Goal: Information Seeking & Learning: Check status

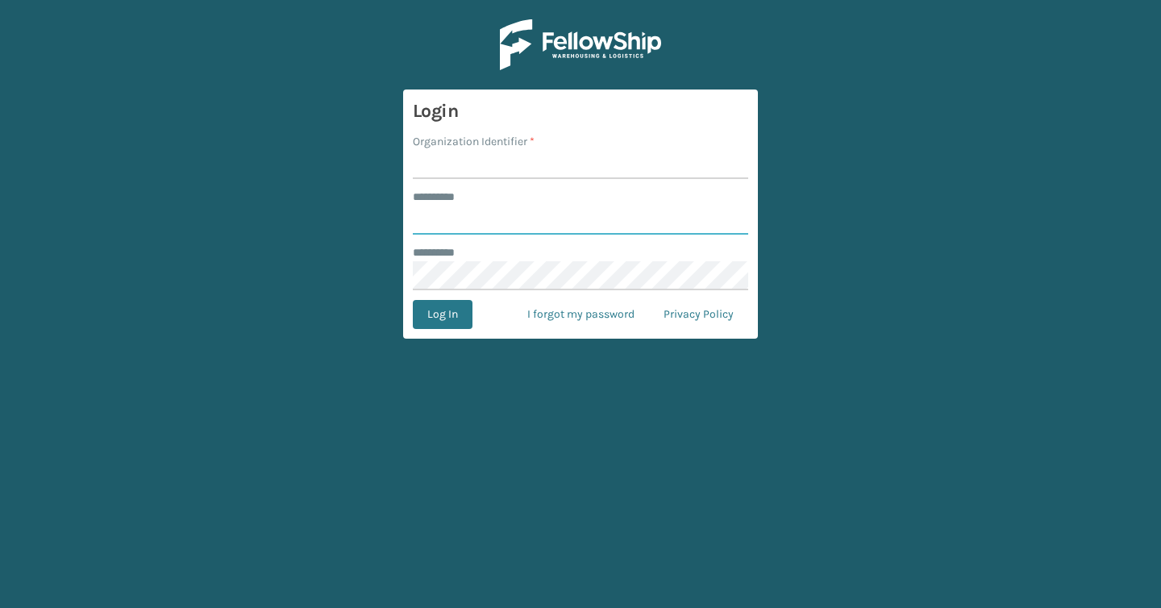
type input "*******"
click at [473, 177] on input "Organization Identifier *" at bounding box center [580, 164] width 335 height 29
type input "Brightech"
click at [444, 313] on button "Log In" at bounding box center [443, 314] width 60 height 29
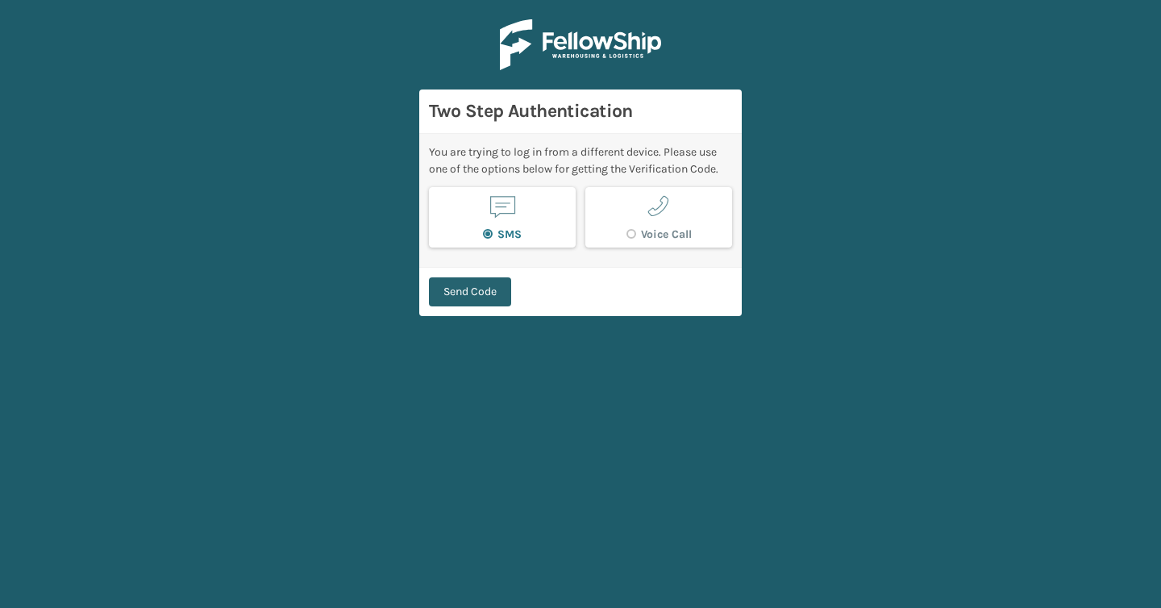
click at [466, 304] on button "Send Code" at bounding box center [470, 291] width 82 height 29
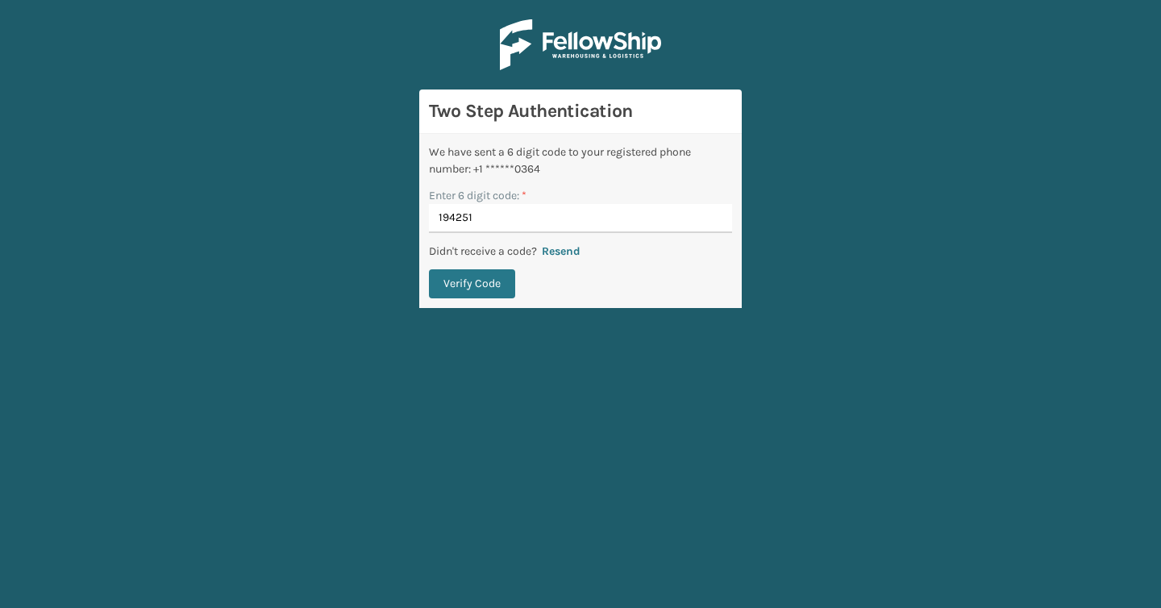
type input "194251"
click at [429, 269] on button "Verify Code" at bounding box center [472, 283] width 86 height 29
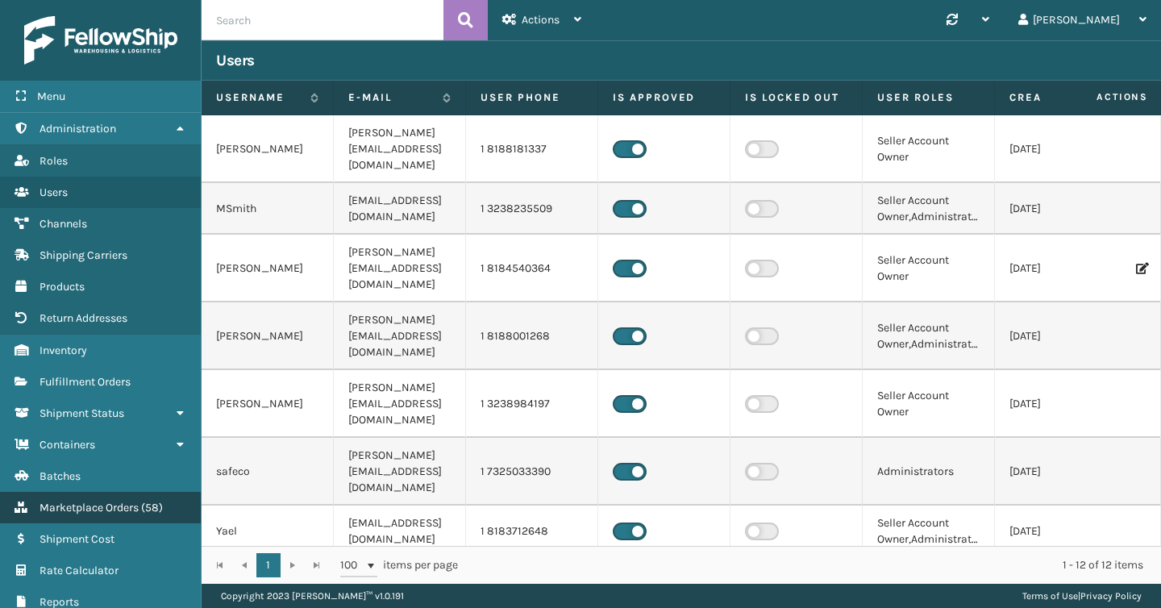
click at [69, 506] on span "Marketplace Orders" at bounding box center [89, 508] width 99 height 14
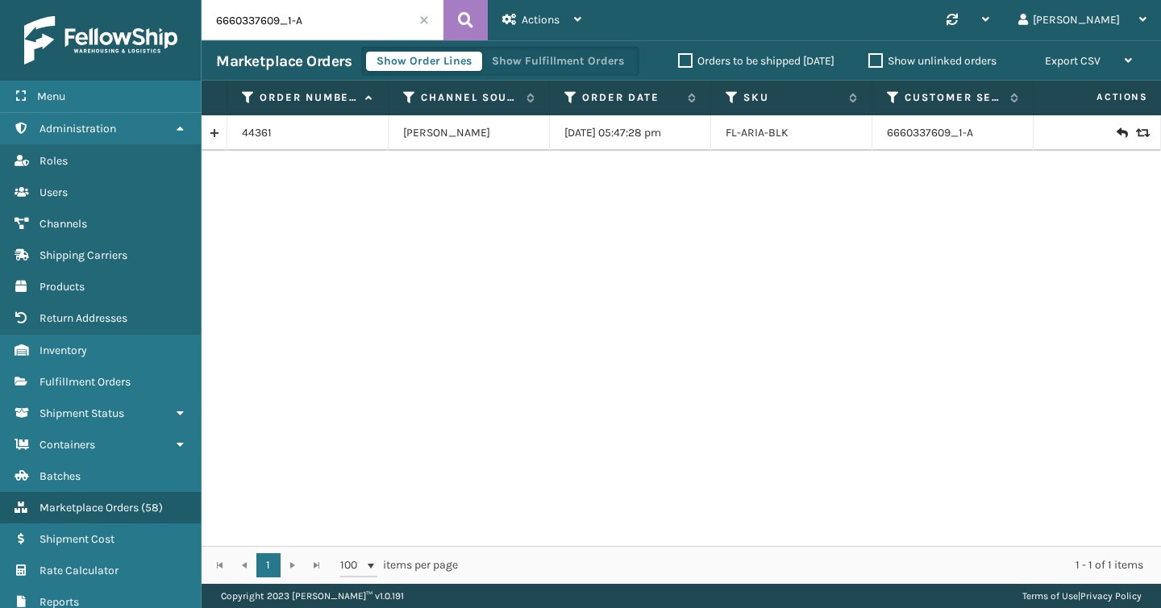
click at [421, 23] on span at bounding box center [424, 20] width 10 height 10
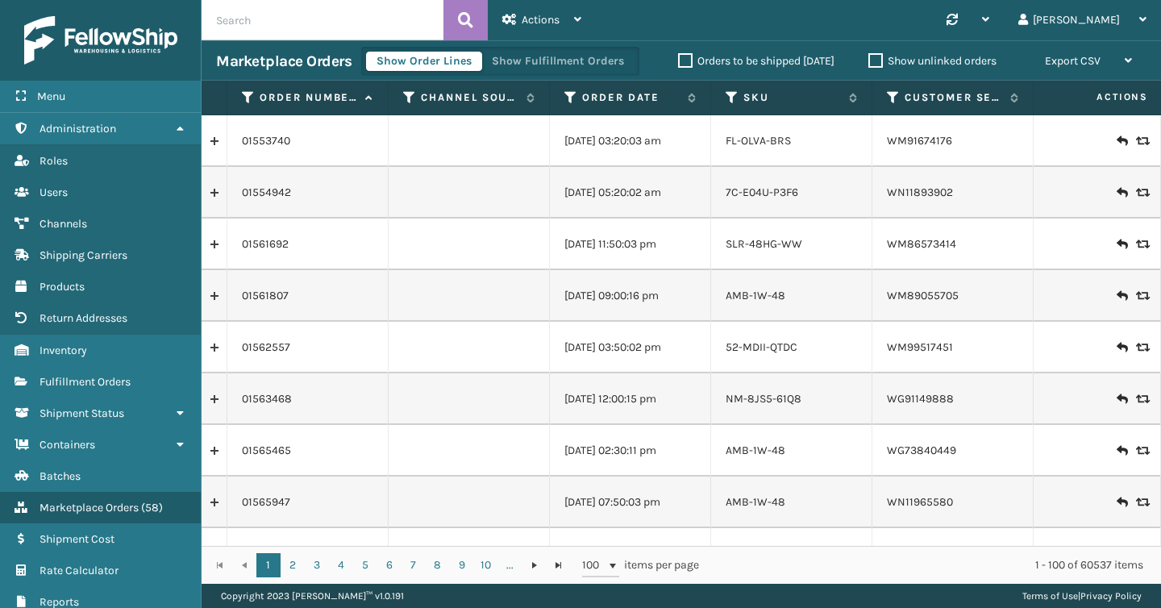
click at [327, 19] on input "text" at bounding box center [323, 20] width 242 height 40
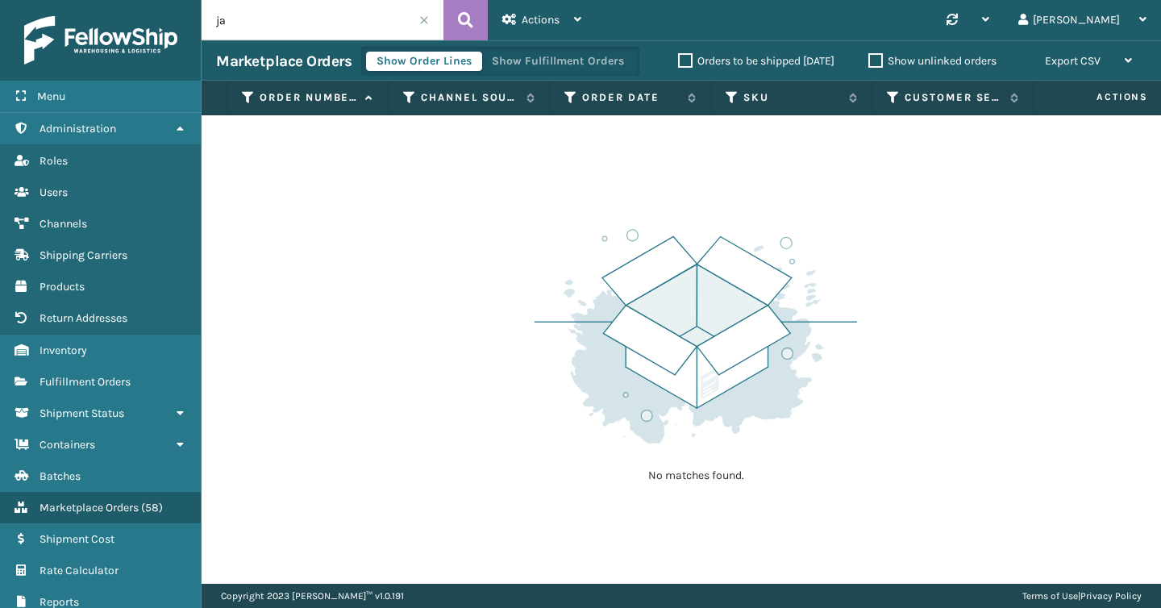
type input "j"
click at [427, 24] on span at bounding box center [424, 20] width 10 height 10
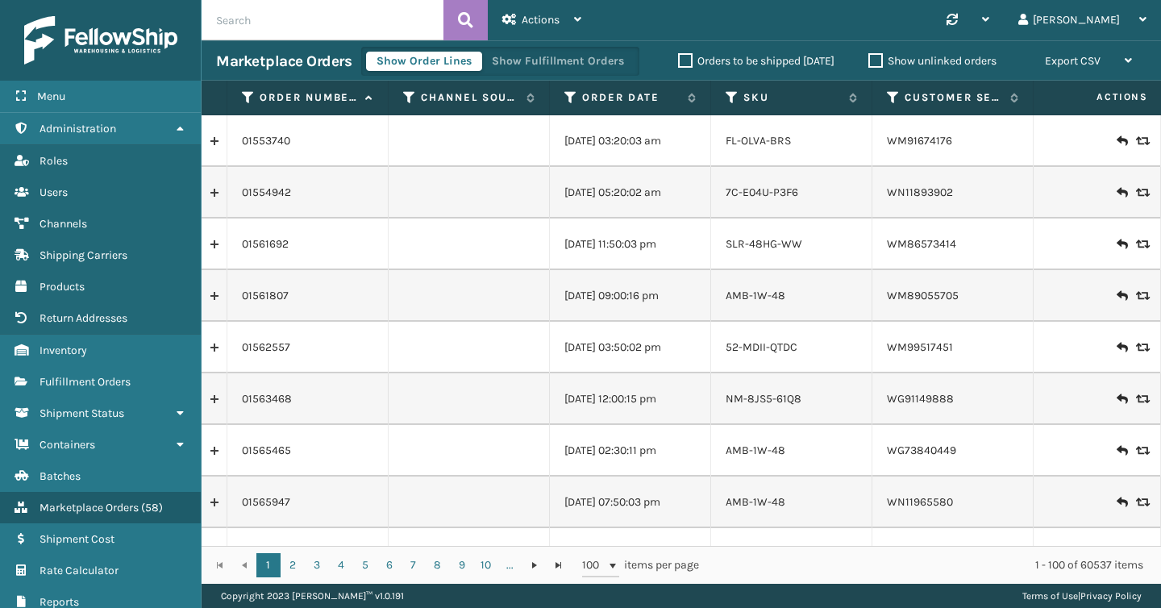
click at [317, 19] on input "text" at bounding box center [323, 20] width 242 height 40
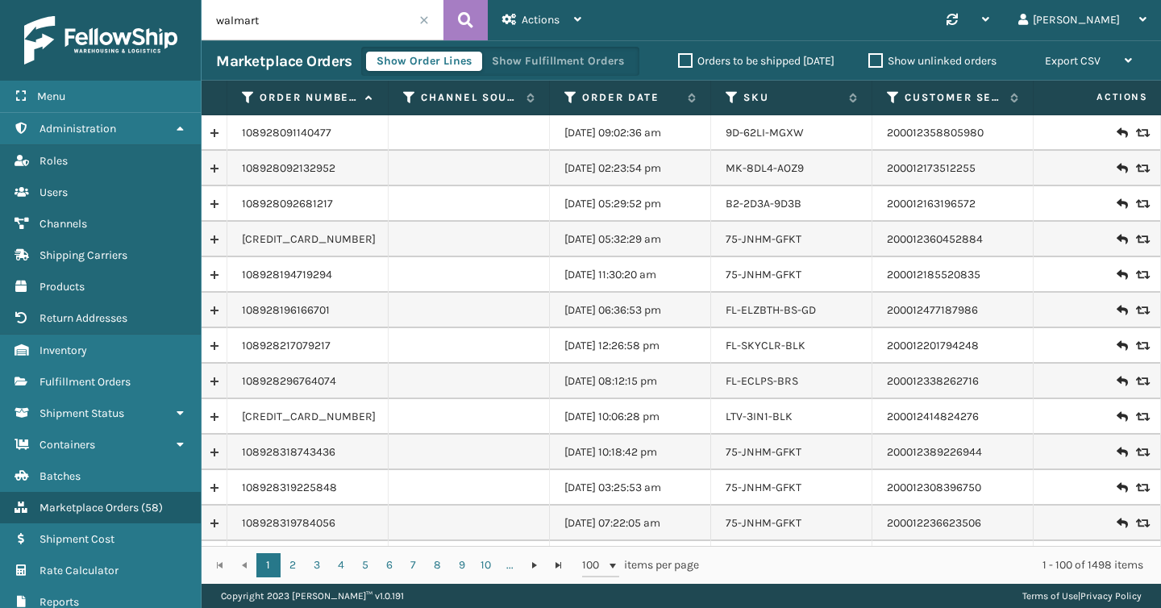
click at [322, 22] on input "walmart" at bounding box center [323, 20] width 242 height 40
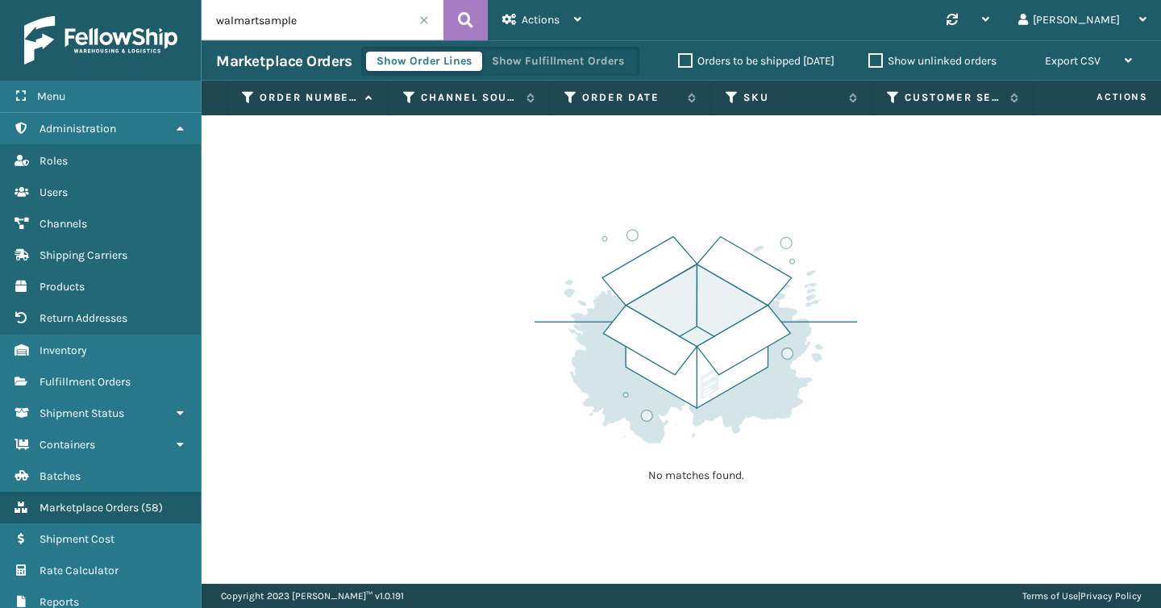
click at [259, 19] on input "walmartsample" at bounding box center [323, 20] width 242 height 40
type input "walmartjaxonsample"
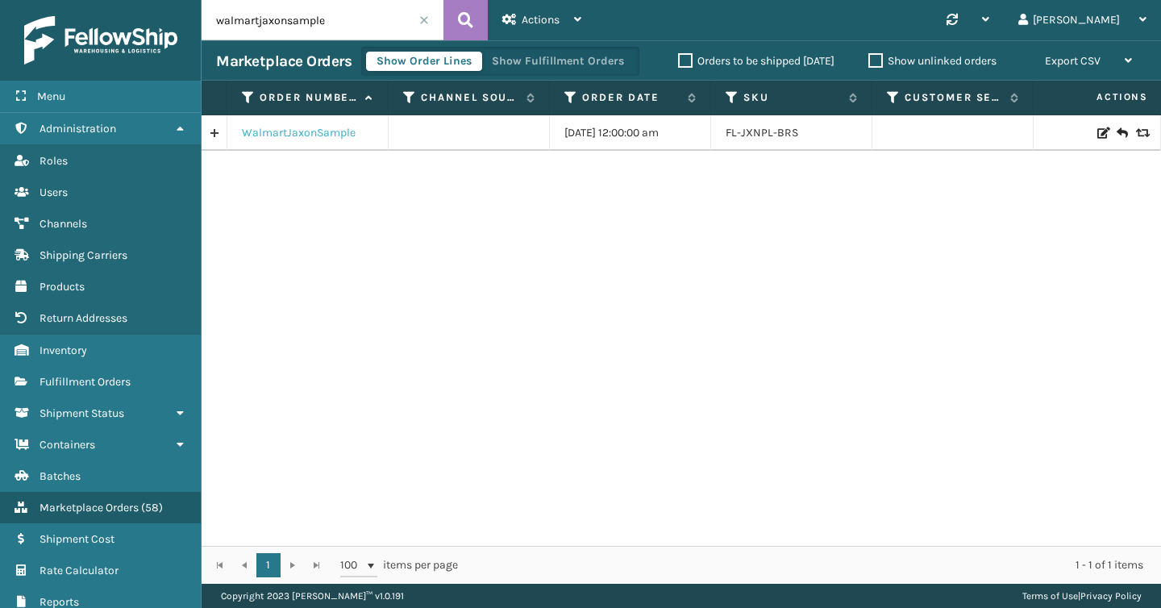
click at [269, 135] on link "WalmartJaxonSample" at bounding box center [299, 133] width 114 height 16
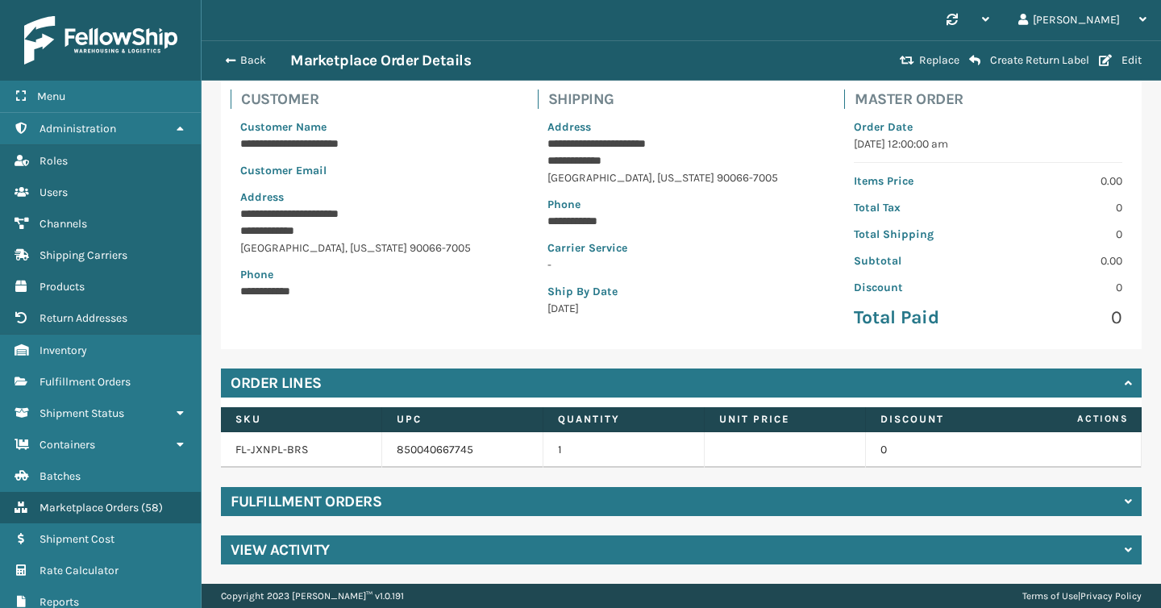
scroll to position [122, 0]
click at [429, 499] on div "Fulfillment Orders" at bounding box center [681, 501] width 921 height 29
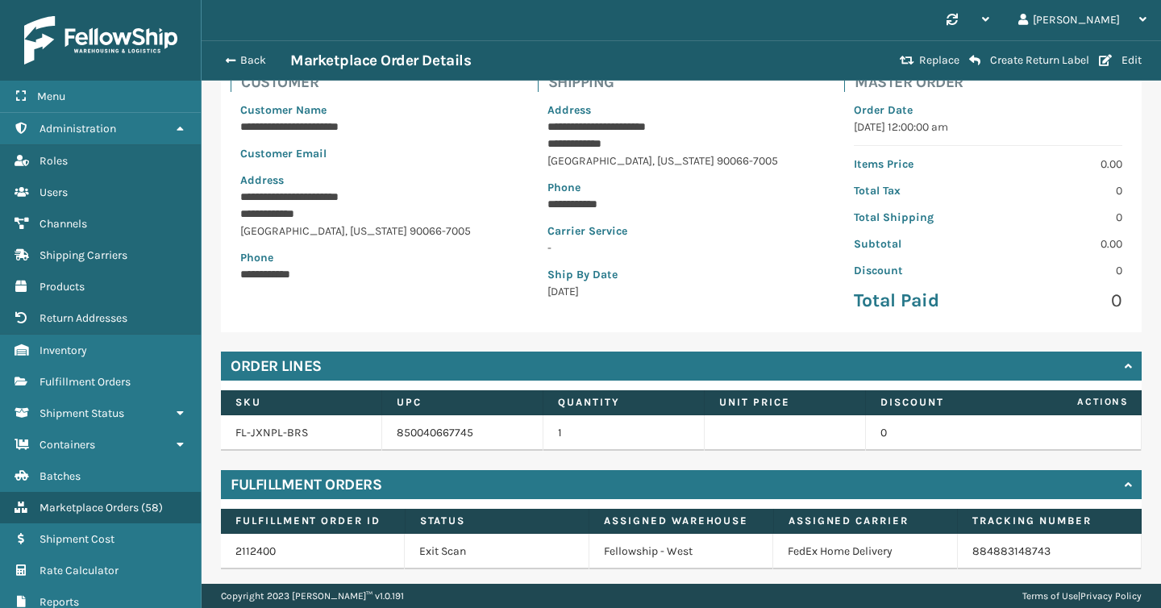
scroll to position [192, 0]
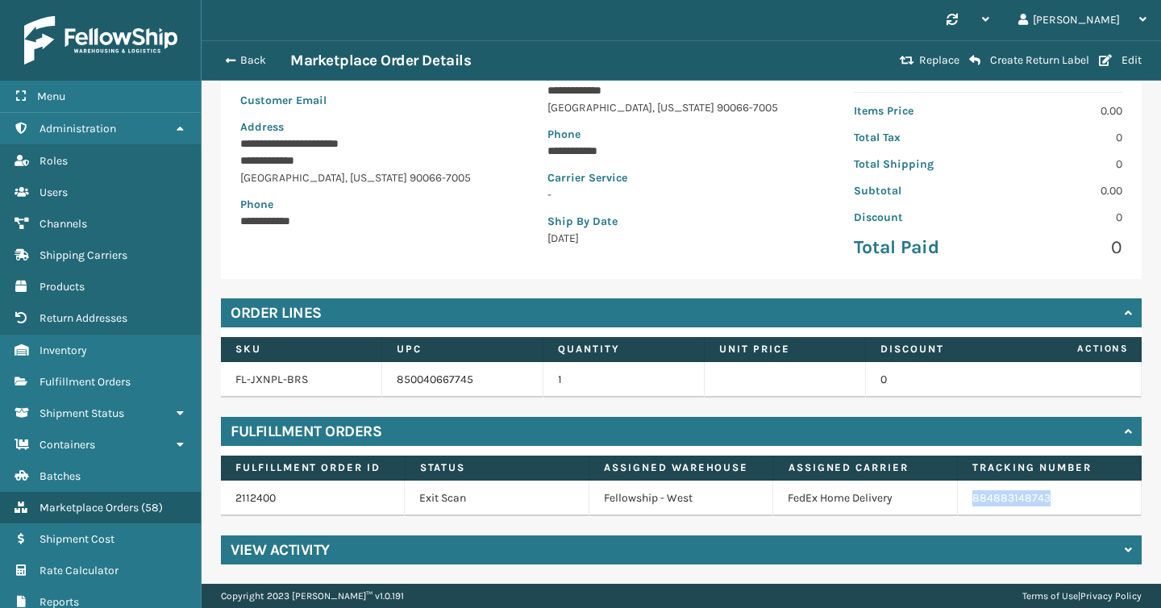
copy link "884883148743"
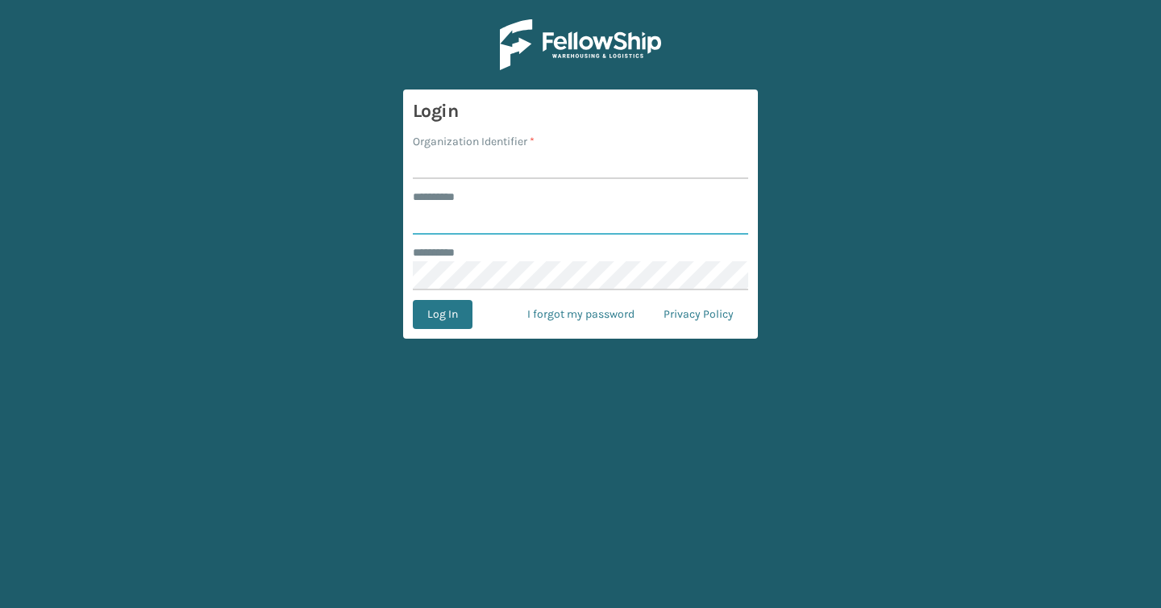
type input "*******"
click at [495, 156] on input "Organization Identifier *" at bounding box center [580, 164] width 335 height 29
type input "Brightech"
click at [452, 297] on form "Login Organization Identifier * Brightech ******** * ******* ******** * Log In …" at bounding box center [580, 214] width 355 height 249
click at [452, 302] on button "Log In" at bounding box center [443, 314] width 60 height 29
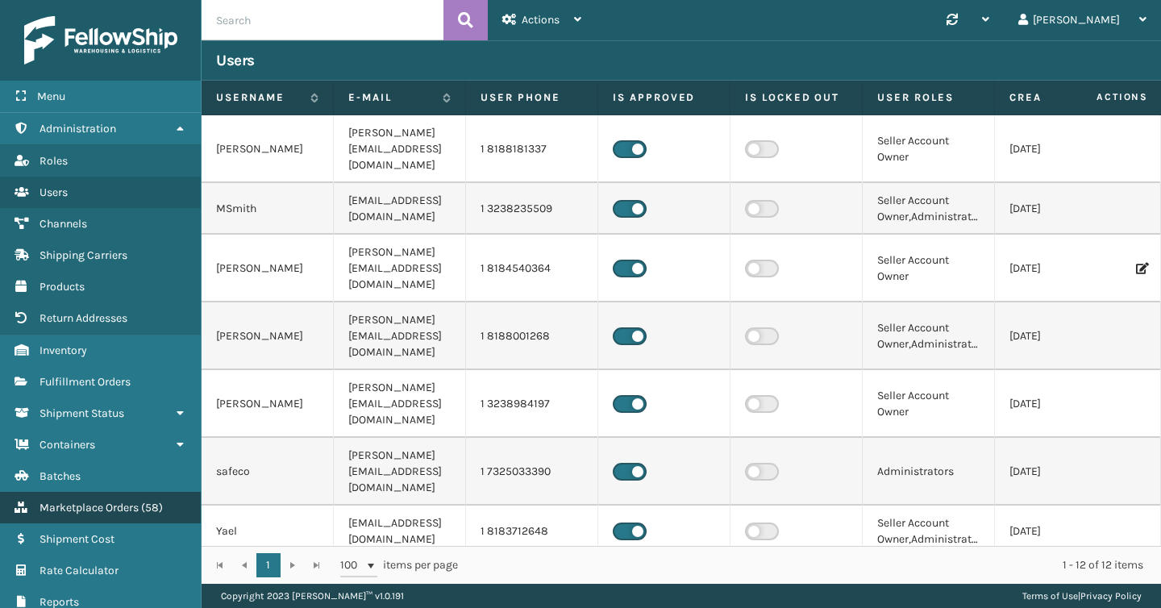
click at [98, 510] on link "Marketplace Orders ( 58 )" at bounding box center [100, 507] width 201 height 31
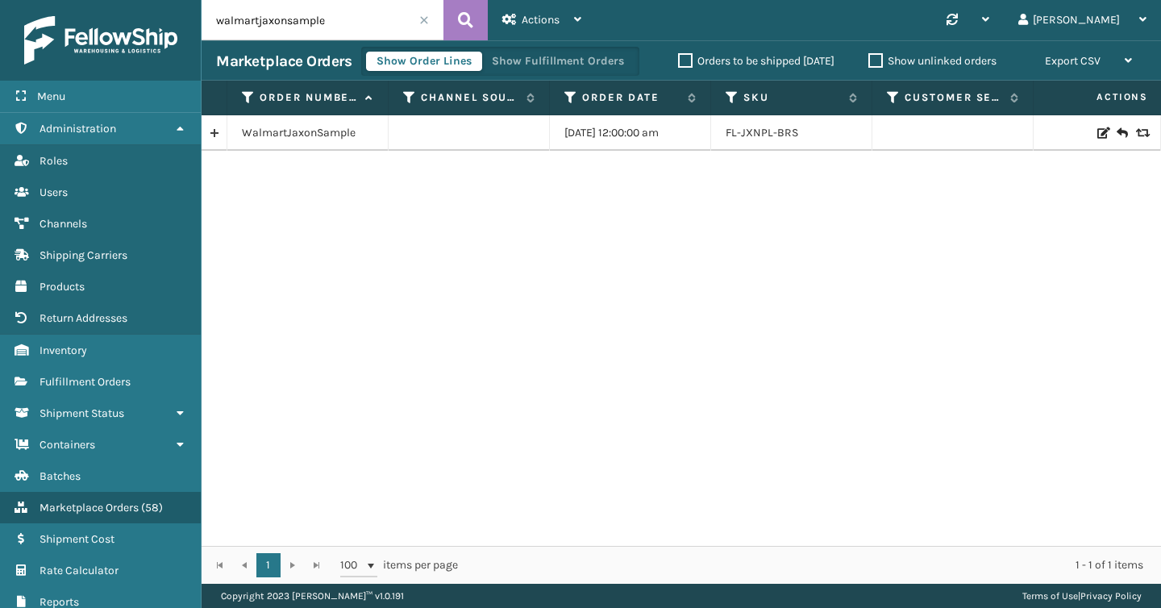
click at [311, 19] on input "walmartjaxonsample" at bounding box center [323, 20] width 242 height 40
paste input "296975806"
type input "296975806"
click at [276, 127] on link "296975806" at bounding box center [271, 133] width 58 height 16
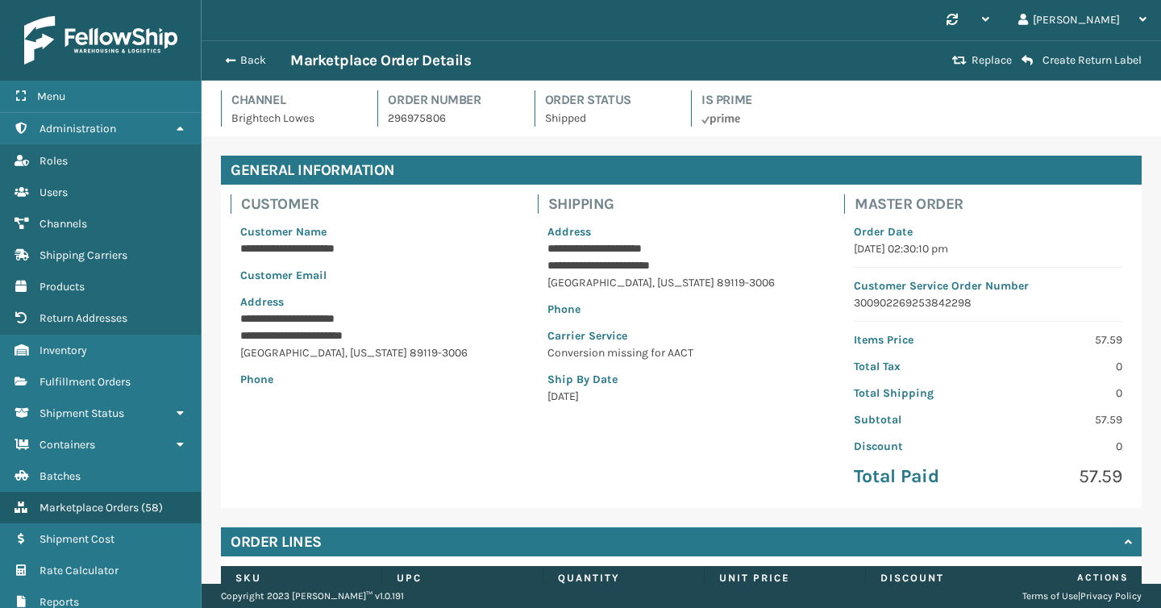
scroll to position [159, 0]
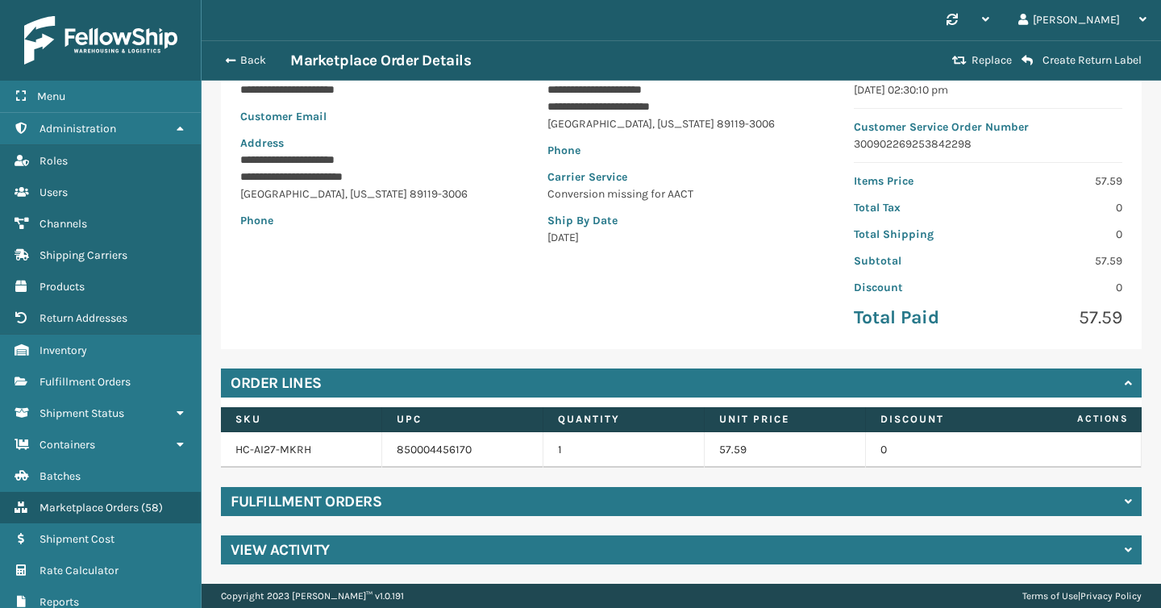
click at [619, 510] on div "Fulfillment Orders" at bounding box center [681, 501] width 921 height 29
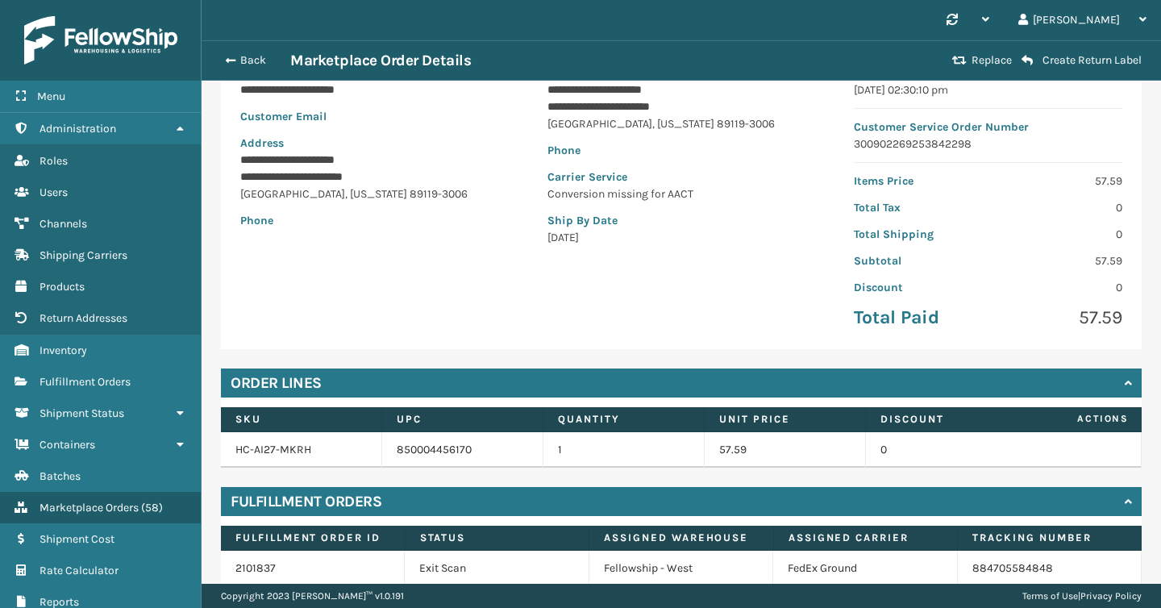
scroll to position [229, 0]
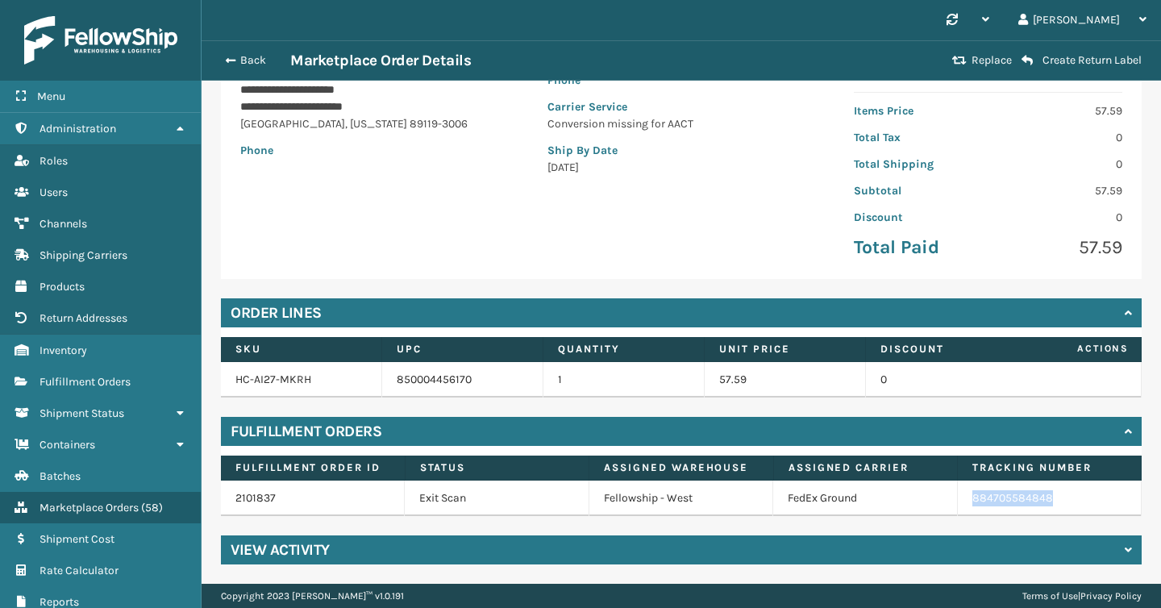
copy link "884705584848"
click at [243, 52] on div "Back Marketplace Order Details" at bounding box center [581, 60] width 731 height 19
click at [243, 56] on button "Back" at bounding box center [253, 60] width 74 height 15
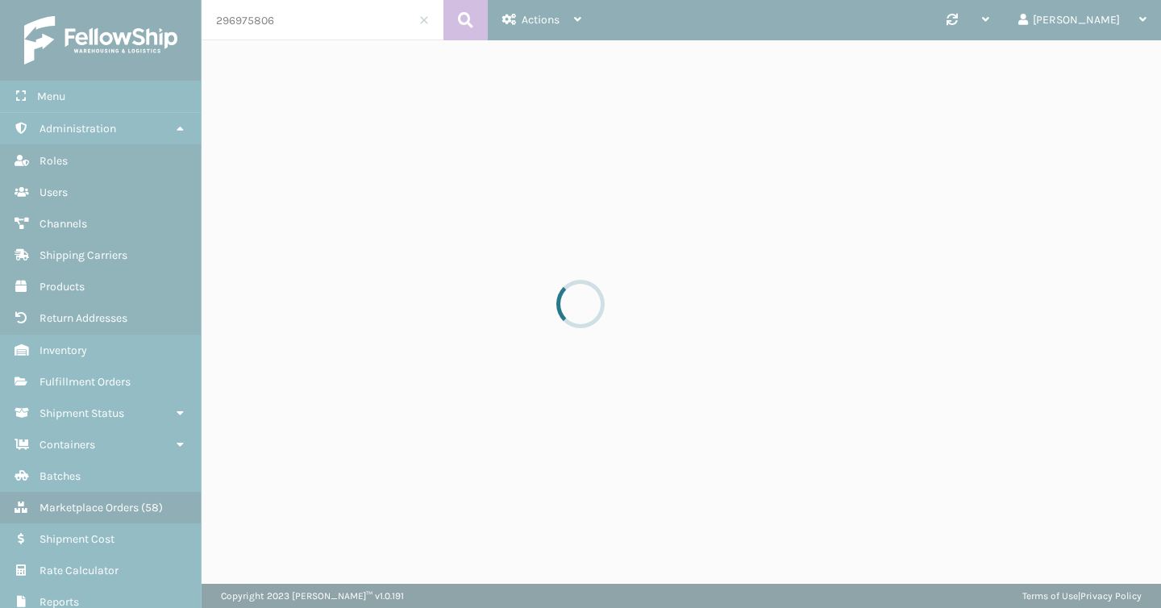
click at [330, 31] on input "296975806" at bounding box center [323, 20] width 242 height 40
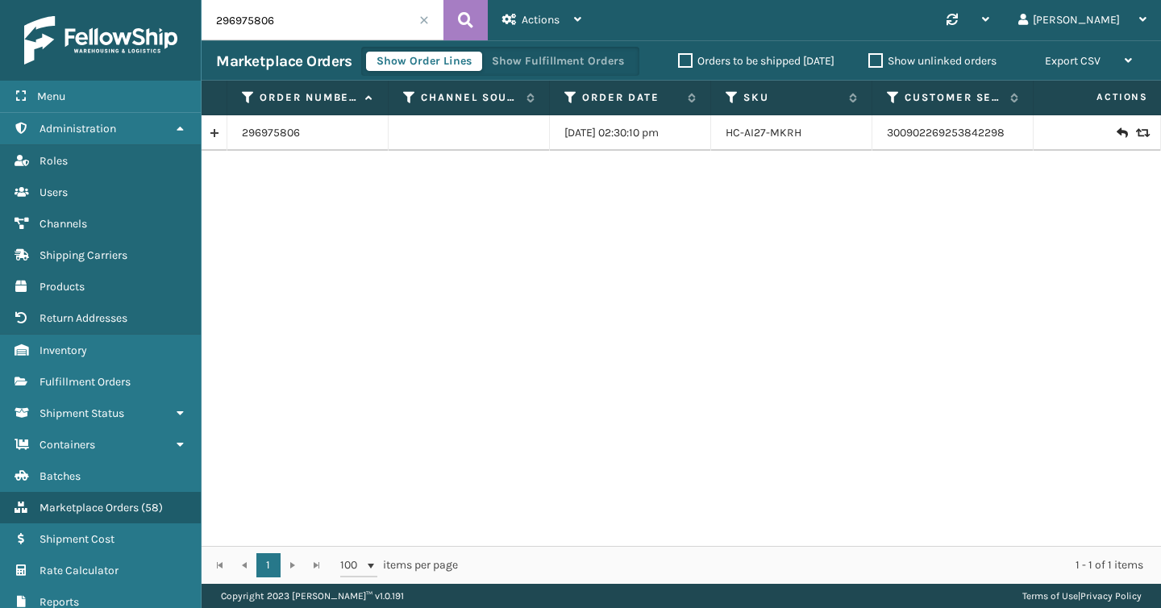
click at [330, 31] on input "296975806" at bounding box center [323, 20] width 242 height 40
paste input "700566"
type input "297005666"
click at [285, 140] on link "297005666" at bounding box center [270, 133] width 57 height 16
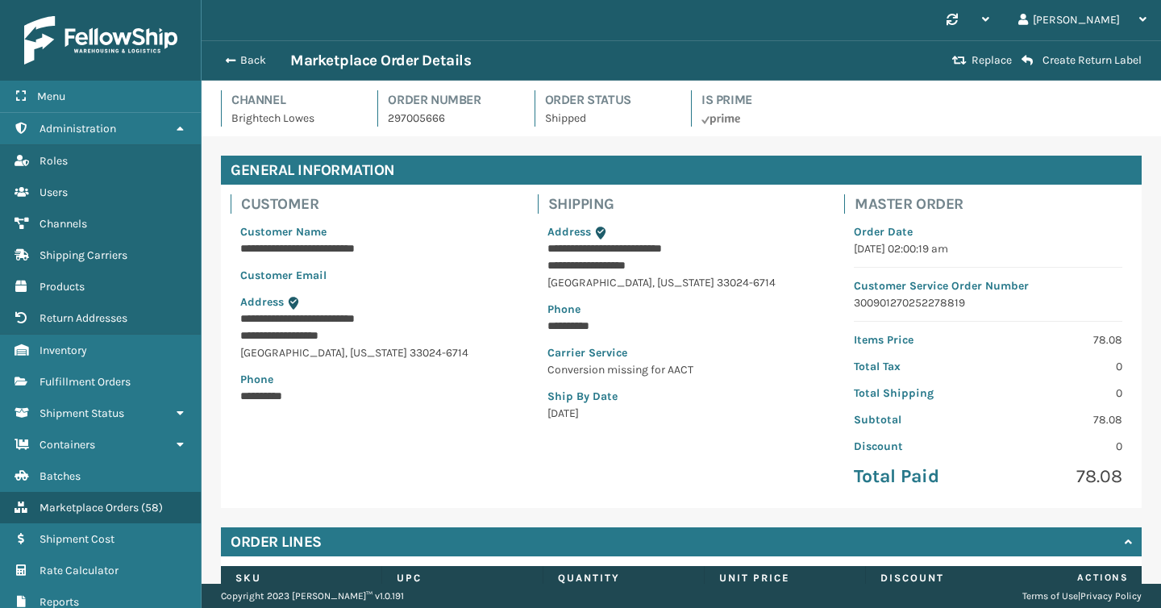
scroll to position [141, 0]
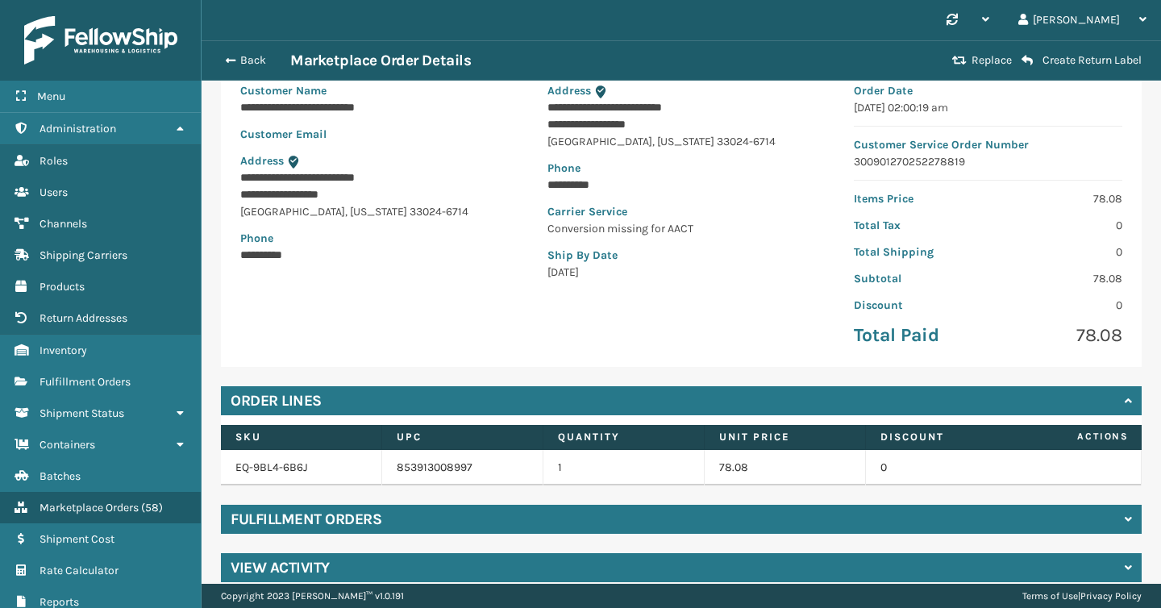
click at [505, 528] on div "Fulfillment Orders" at bounding box center [681, 519] width 921 height 29
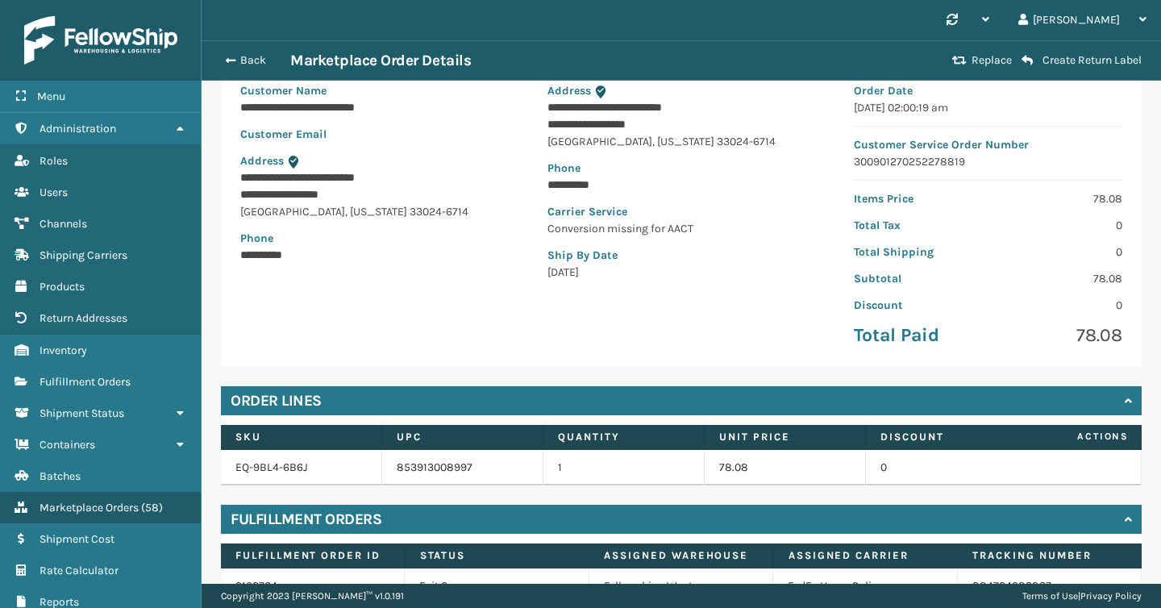
scroll to position [229, 0]
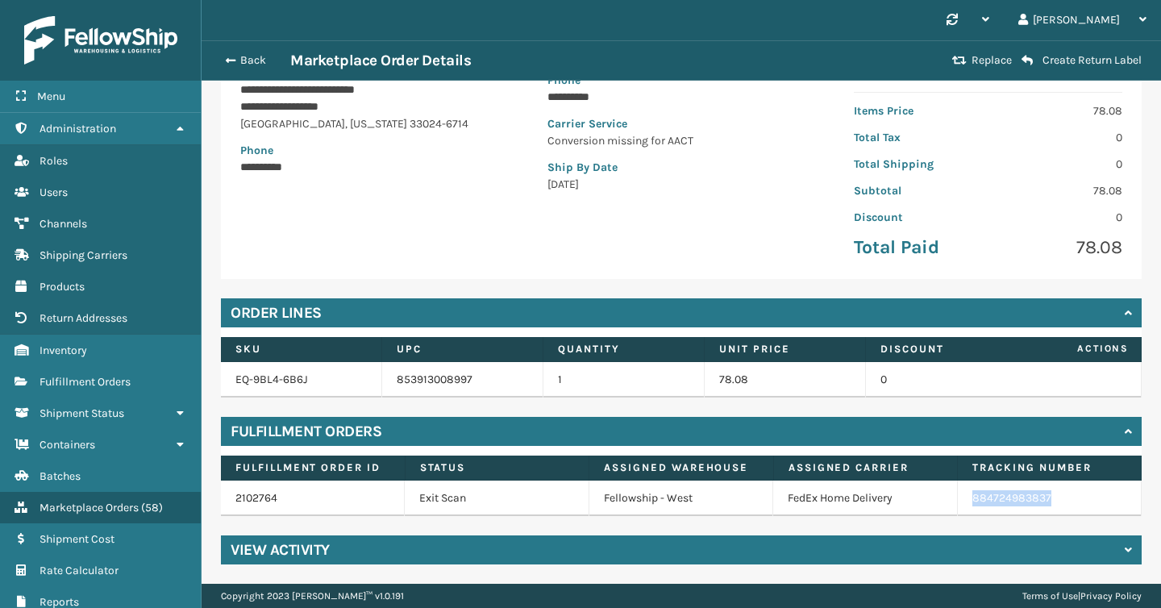
copy link "884724983837"
click at [256, 63] on button "Back" at bounding box center [253, 60] width 74 height 15
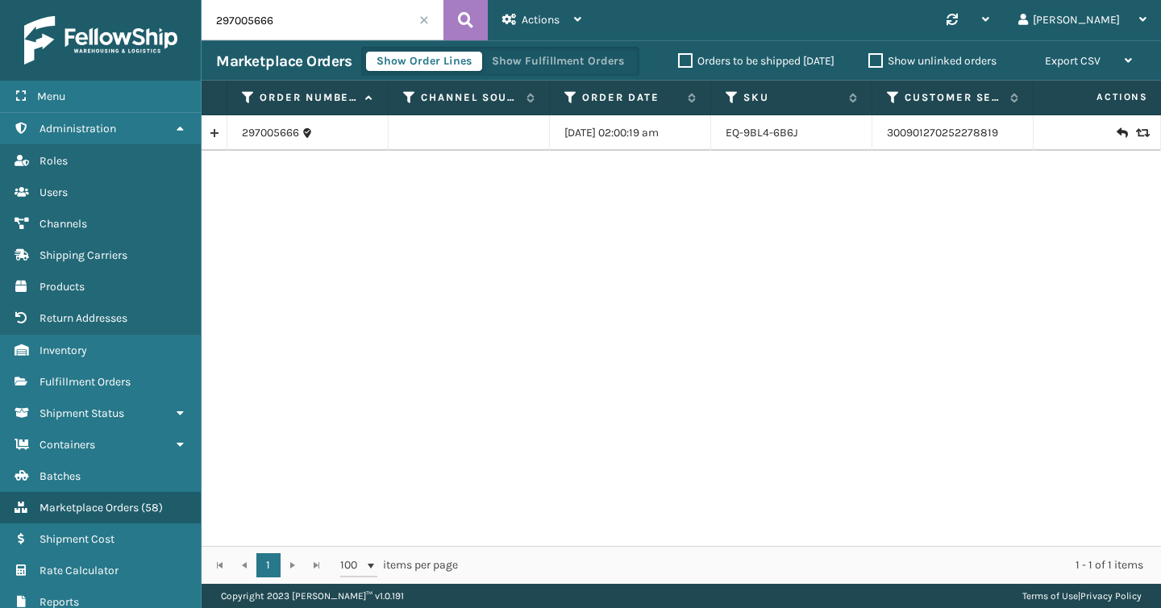
click at [314, 31] on input "297005666" at bounding box center [323, 20] width 242 height 40
paste input "3174"
type input "297031746"
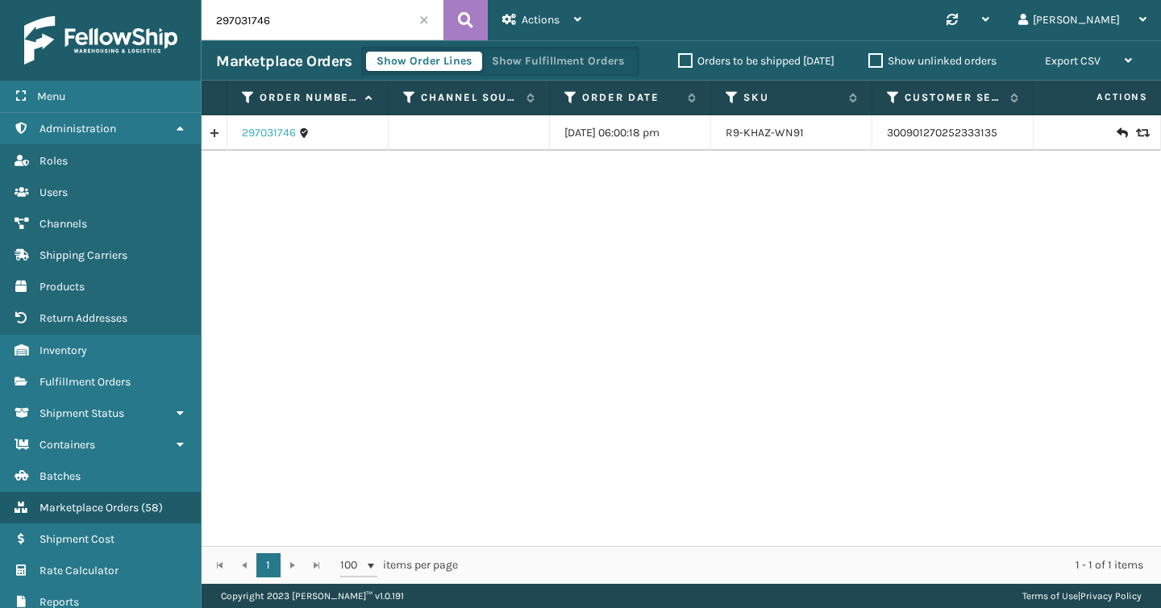
click at [269, 130] on link "297031746" at bounding box center [269, 133] width 54 height 16
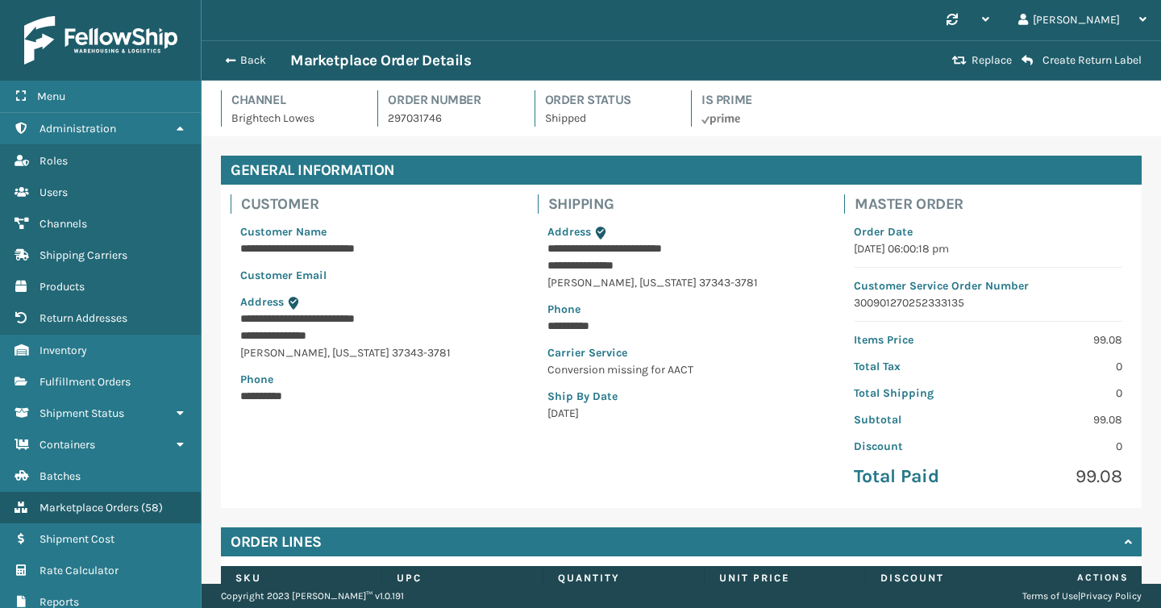
scroll to position [159, 0]
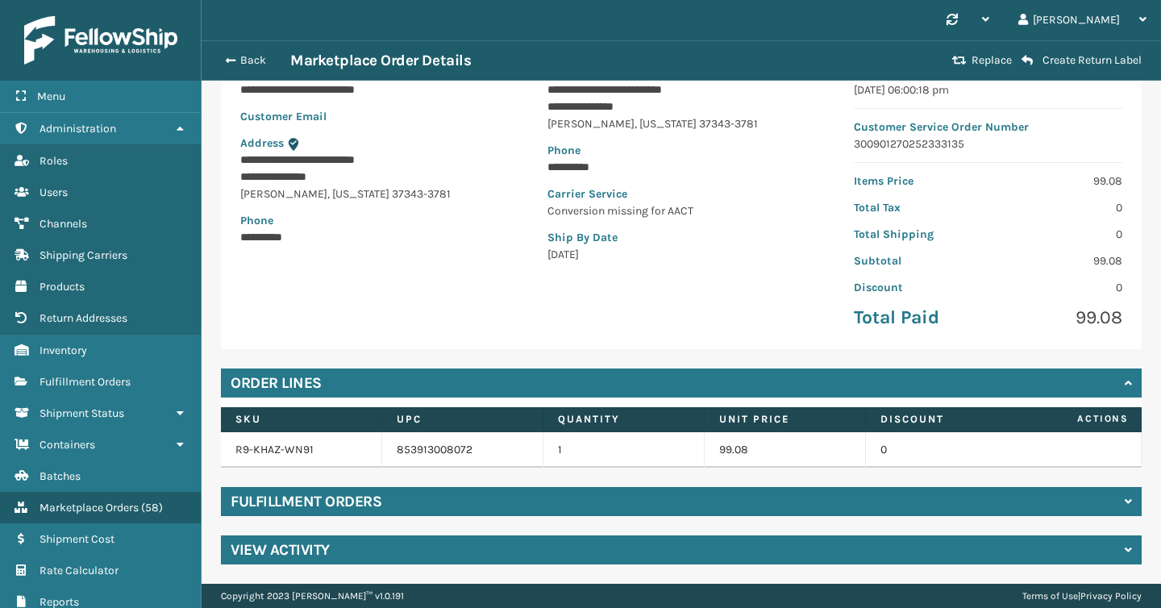
click at [631, 490] on div "Fulfillment Orders" at bounding box center [681, 501] width 921 height 29
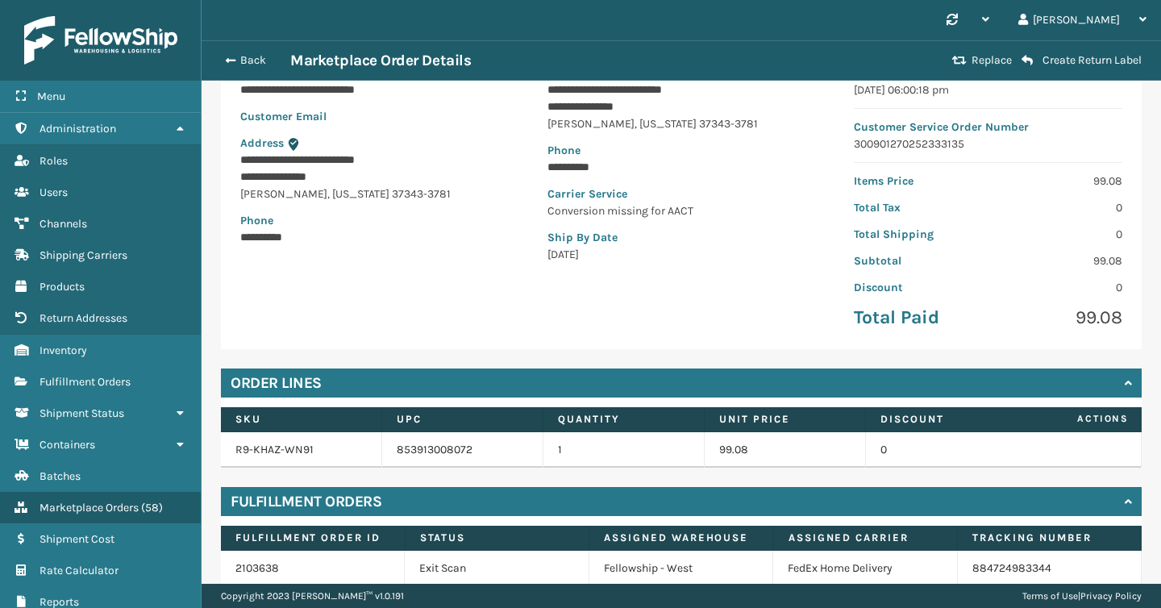
scroll to position [229, 0]
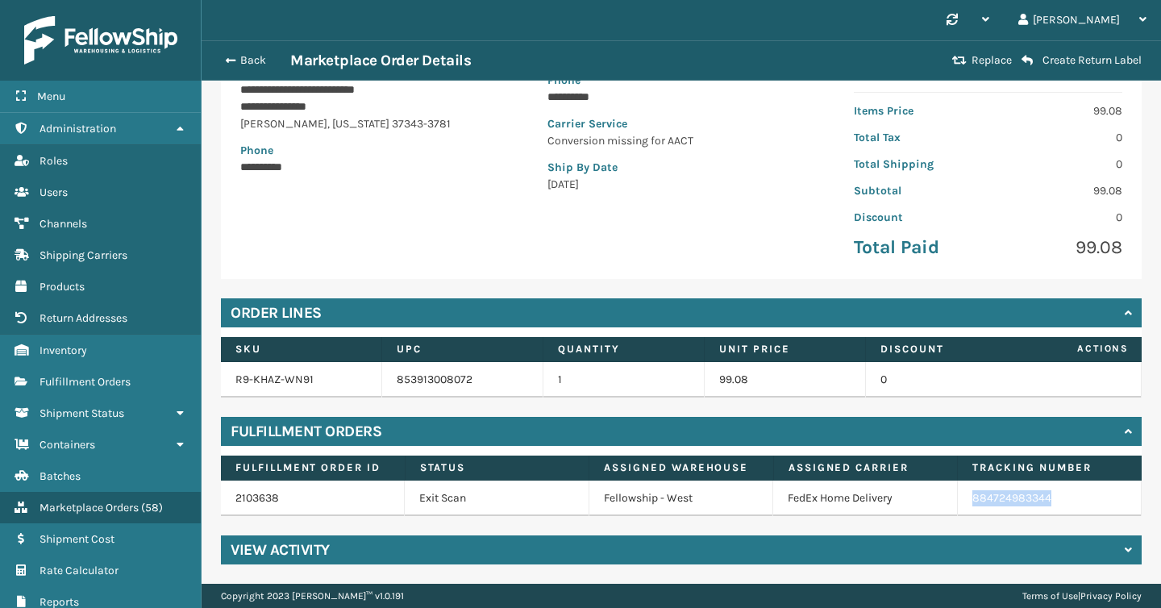
copy link "884724983344"
click at [242, 63] on button "Back" at bounding box center [253, 60] width 74 height 15
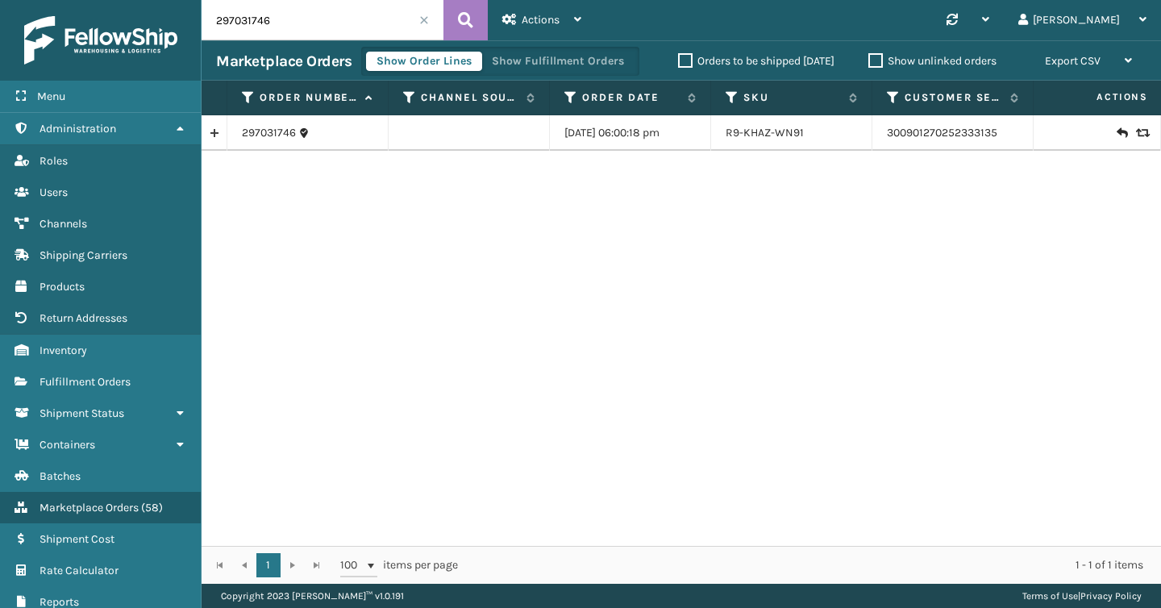
click at [285, 21] on input "297031746" at bounding box center [323, 20] width 242 height 40
paste input "65588"
type input "297065588"
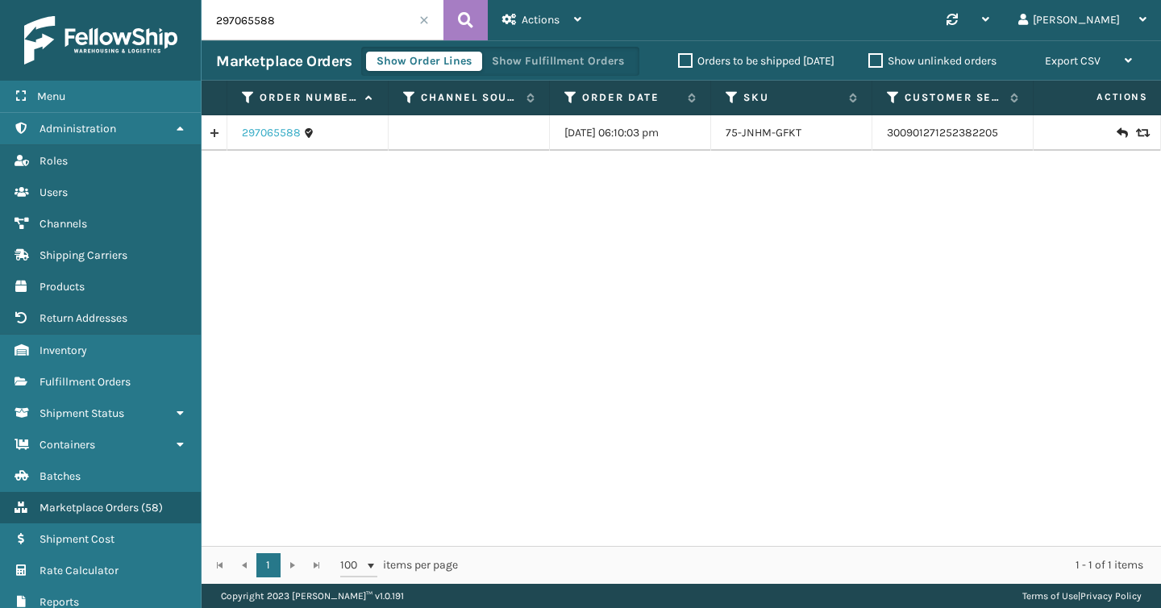
click at [260, 131] on link "297065588" at bounding box center [271, 133] width 59 height 16
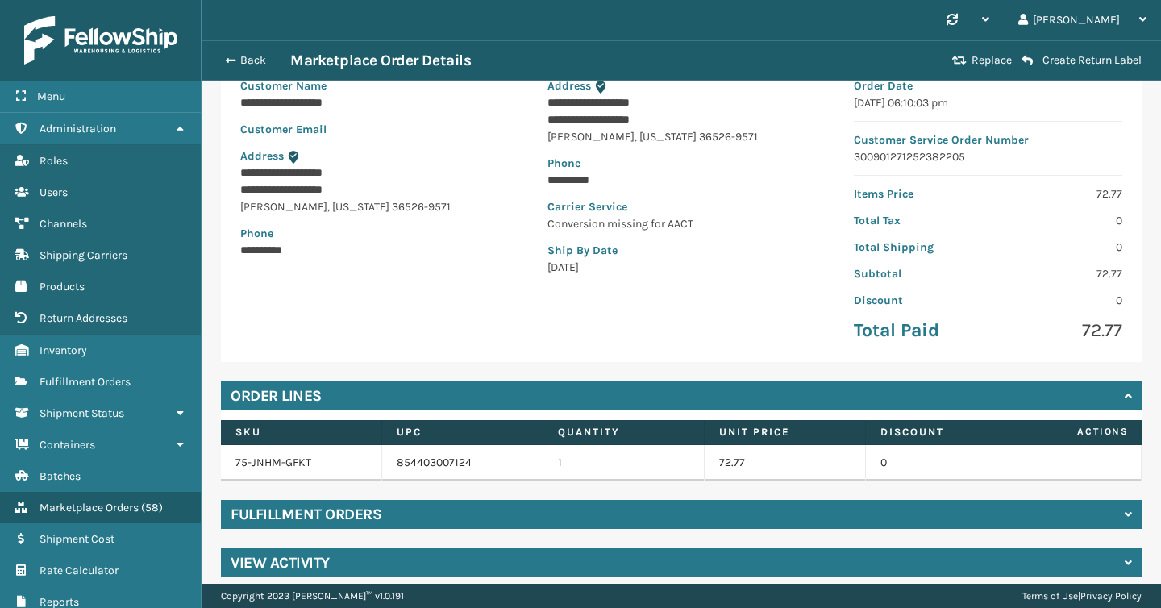
click at [513, 514] on div "Fulfillment Orders" at bounding box center [681, 514] width 921 height 29
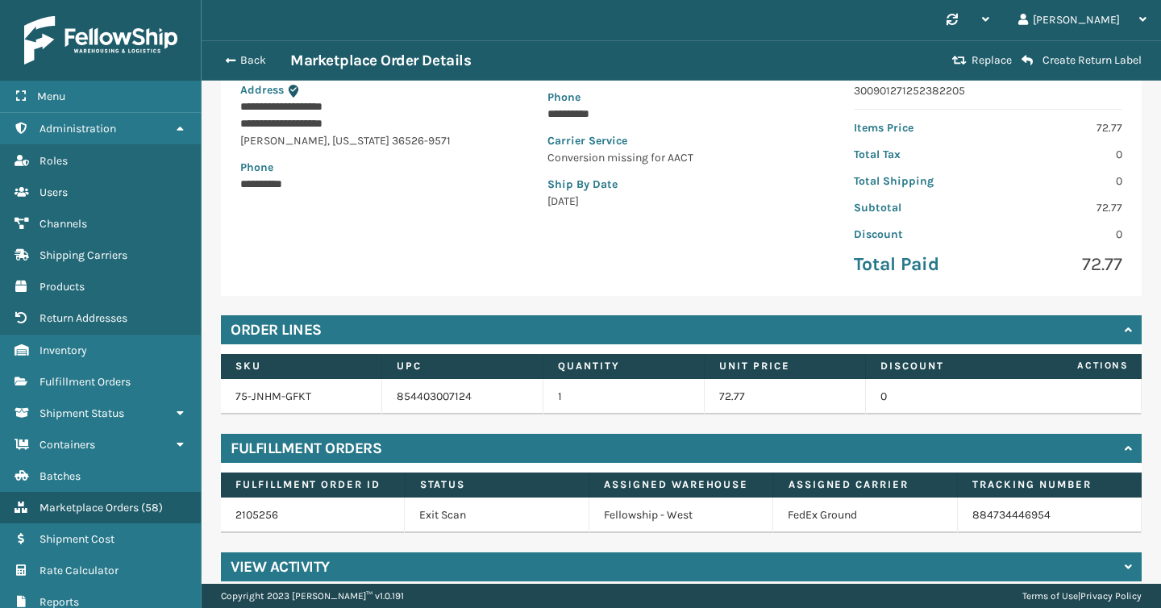
scroll to position [229, 0]
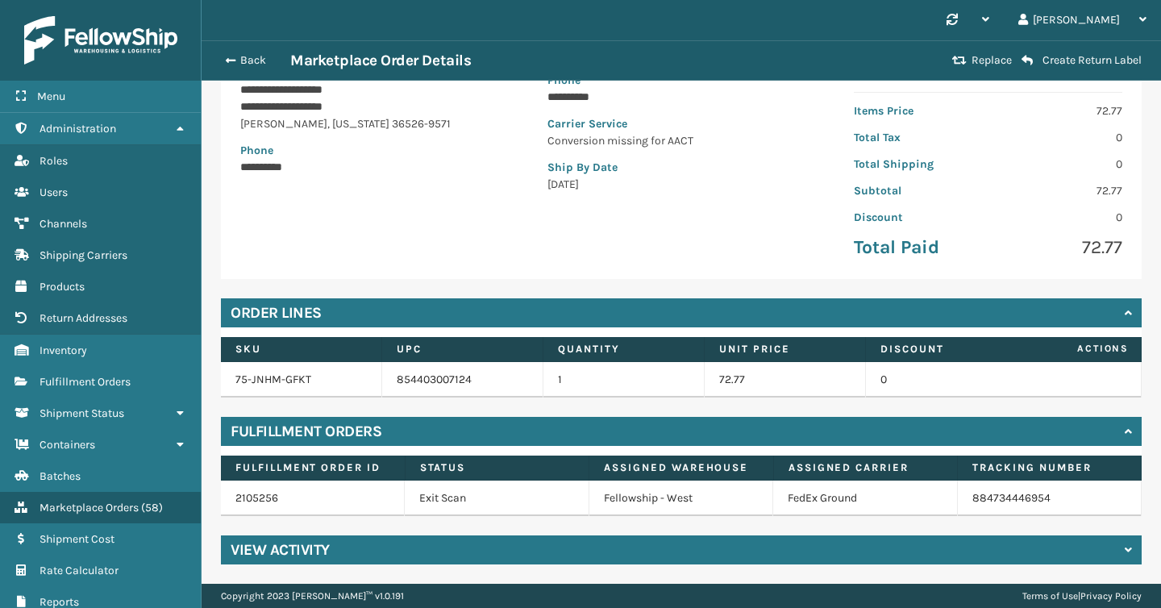
click at [240, 68] on div "Back Marketplace Order Details" at bounding box center [581, 60] width 731 height 19
click at [242, 65] on button "Back" at bounding box center [253, 60] width 74 height 15
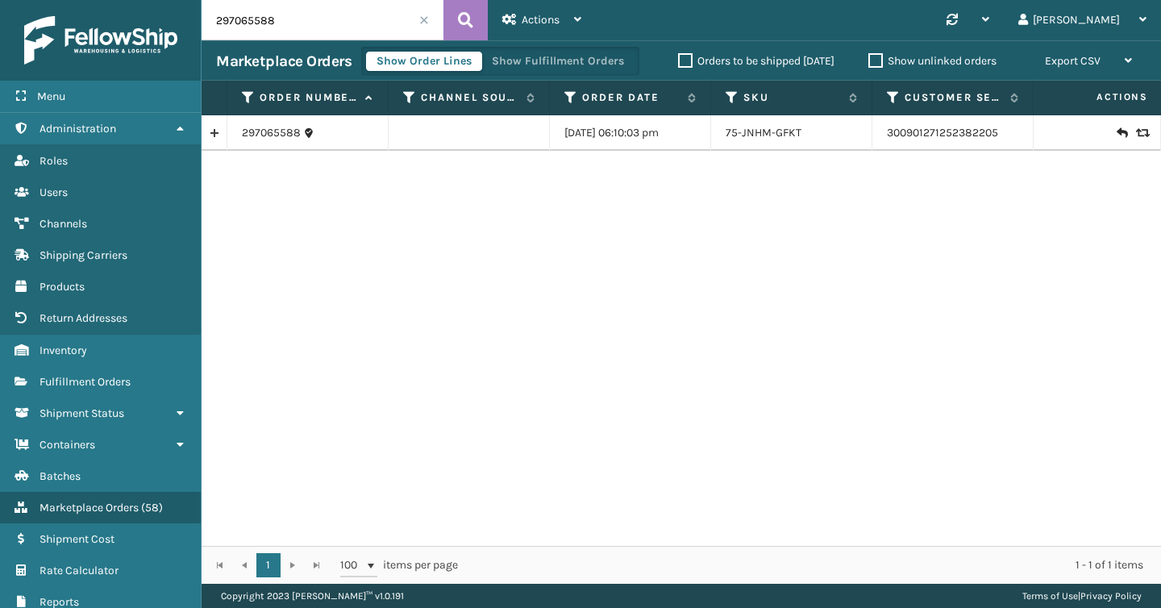
click at [276, 25] on input "297065588" at bounding box center [323, 20] width 242 height 40
paste input "139550"
type input "297139550"
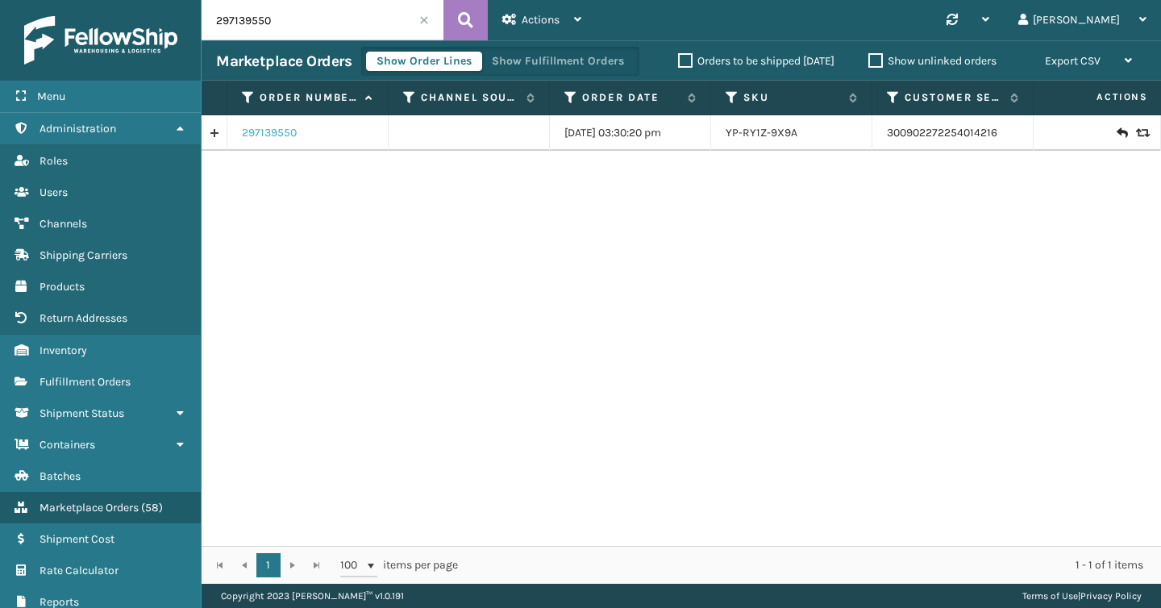
click at [281, 131] on link "297139550" at bounding box center [269, 133] width 55 height 16
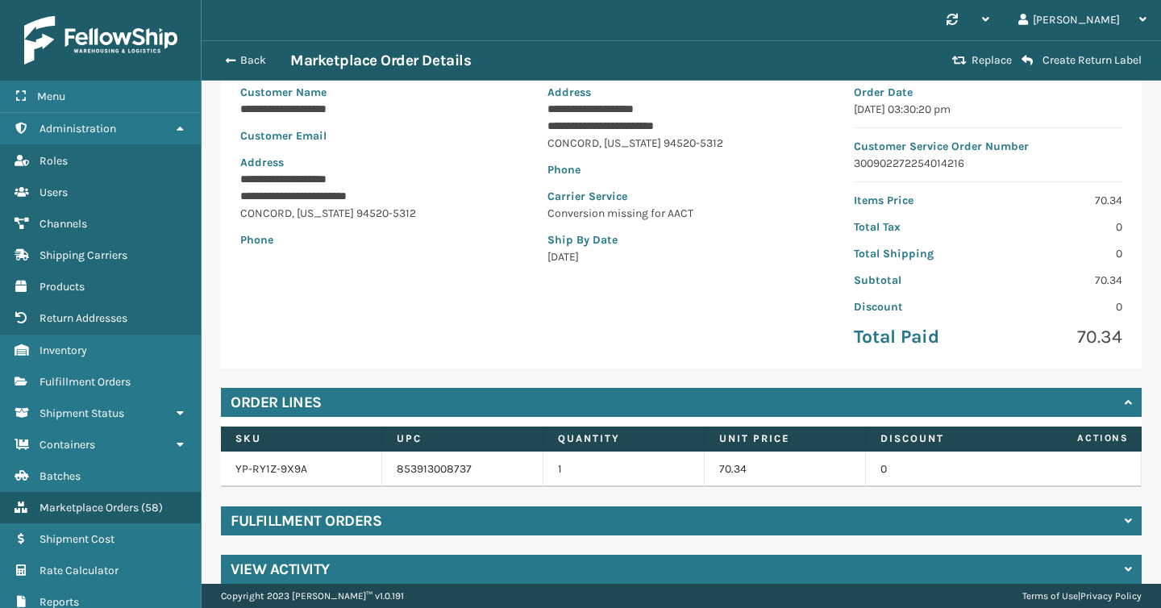
scroll to position [159, 0]
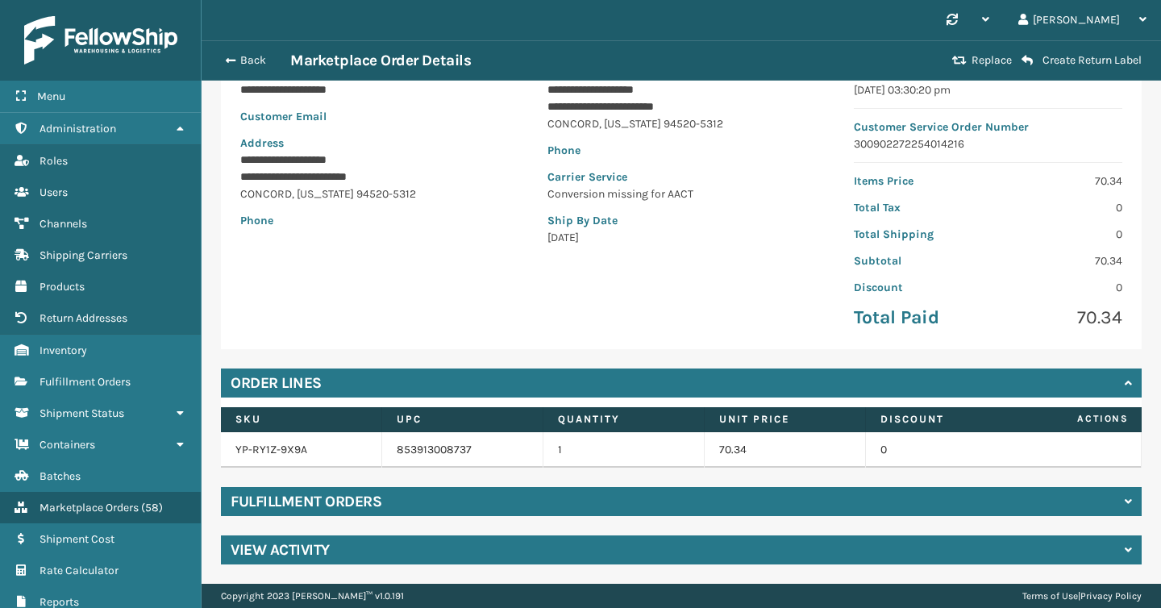
click at [603, 509] on div "Fulfillment Orders" at bounding box center [681, 501] width 921 height 29
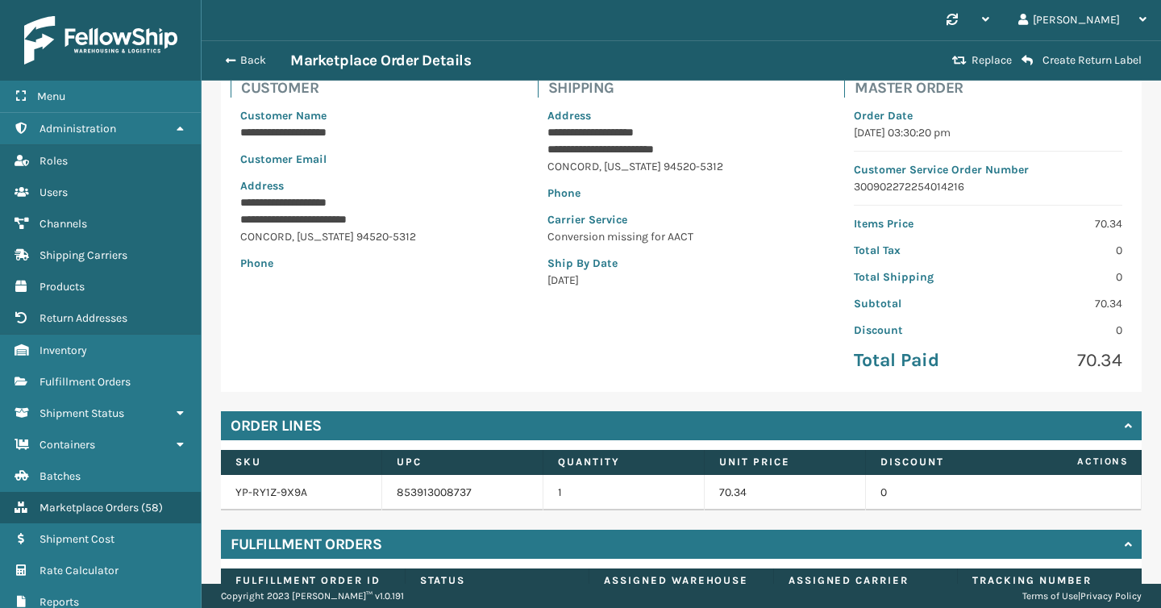
scroll to position [229, 0]
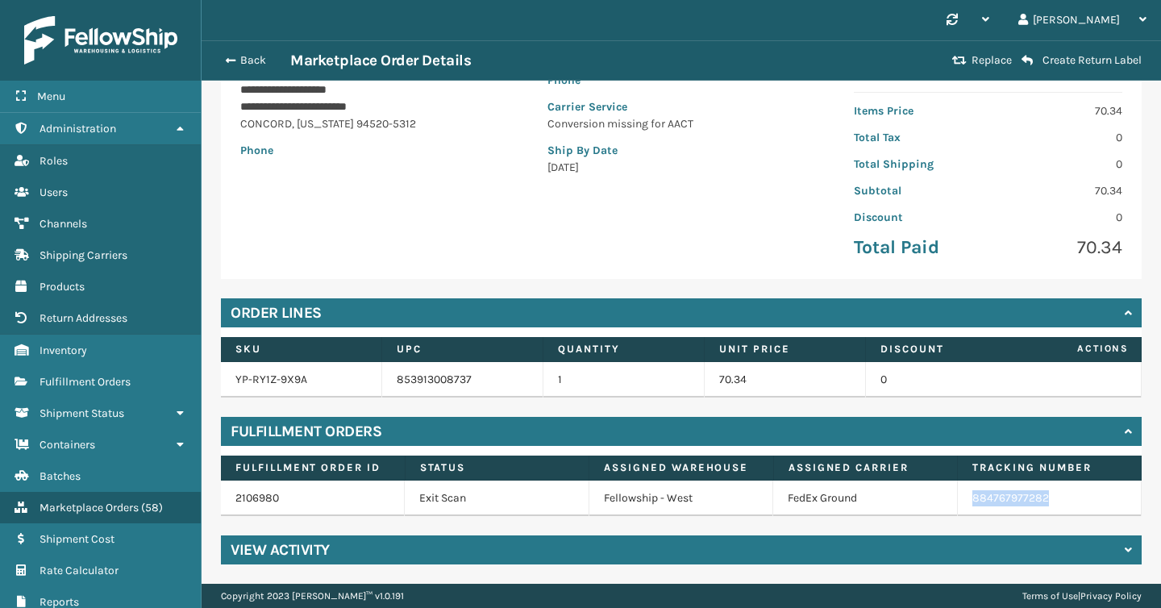
copy link "884767977282"
click at [240, 56] on button "Back" at bounding box center [253, 60] width 74 height 15
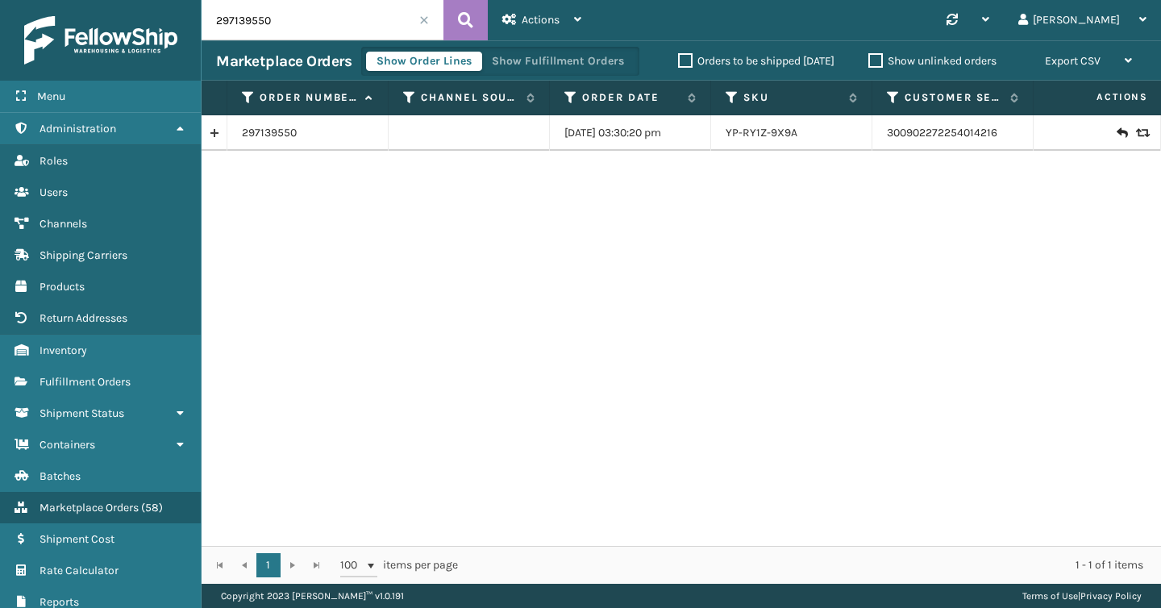
click at [300, 6] on input "297139550" at bounding box center [323, 20] width 242 height 40
paste input "272339"
type input "297272339"
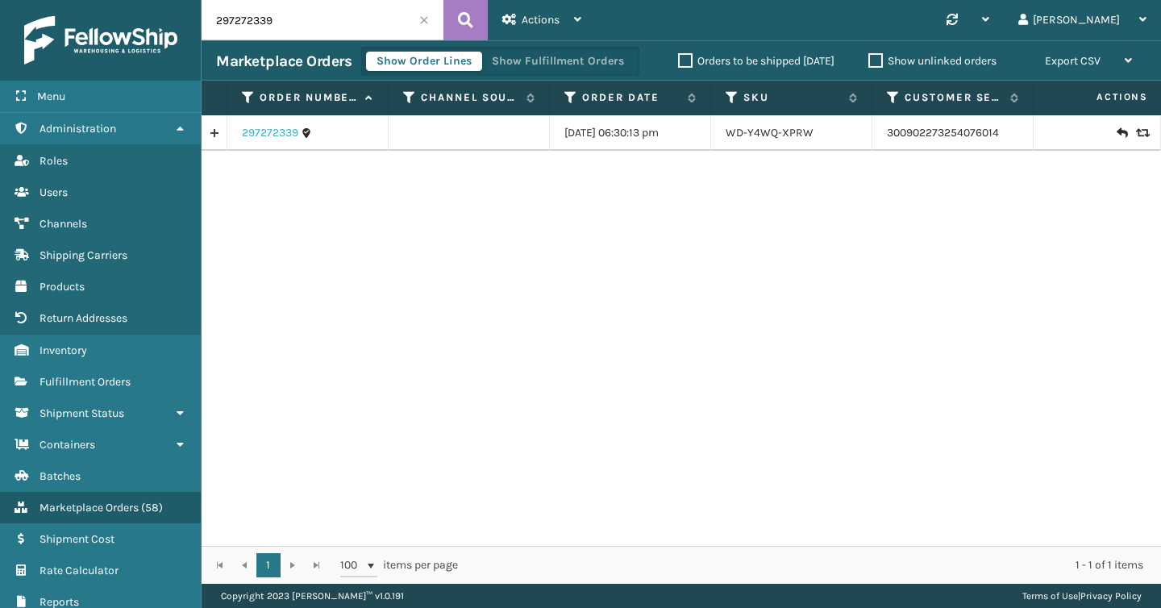
click at [279, 135] on link "297272339" at bounding box center [270, 133] width 56 height 16
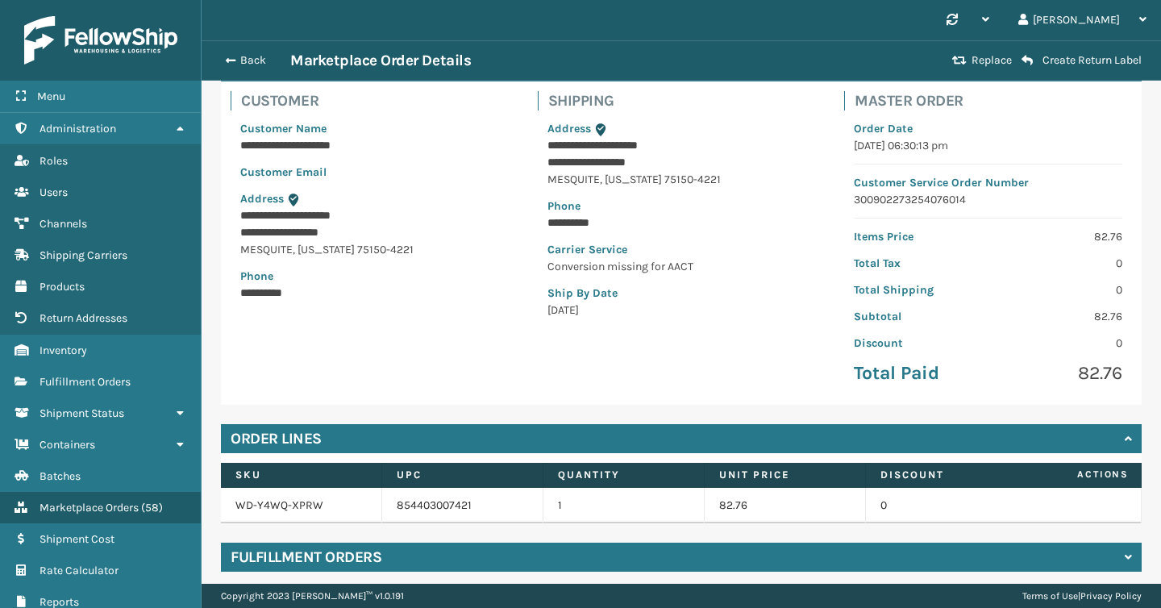
scroll to position [159, 0]
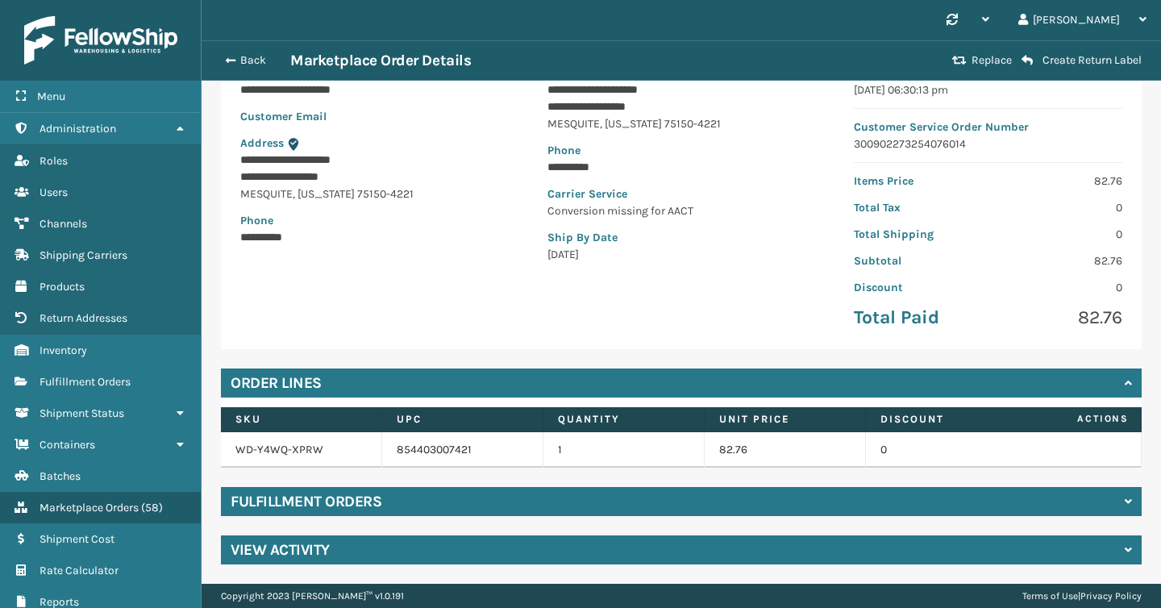
click at [440, 510] on div "Fulfillment Orders" at bounding box center [681, 501] width 921 height 29
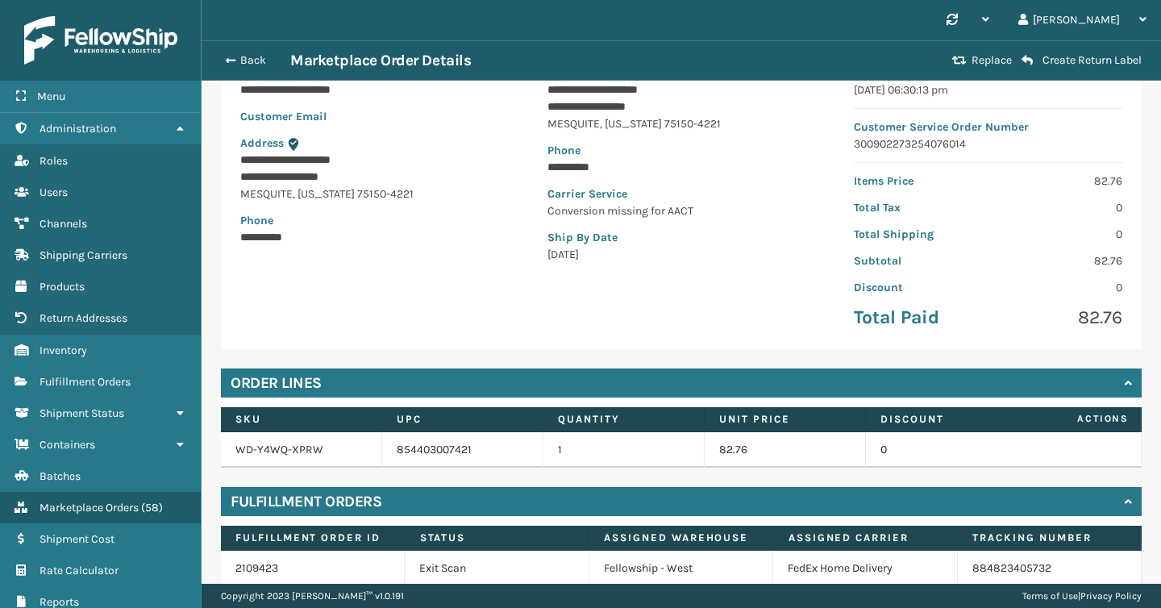
scroll to position [229, 0]
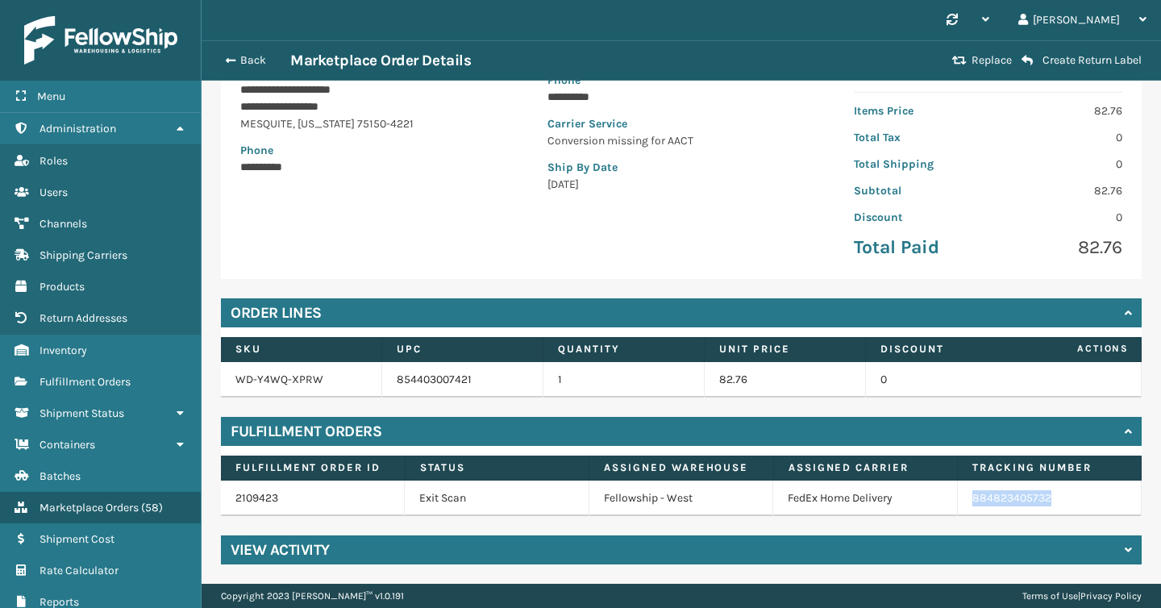
copy link "884823405732"
click at [248, 60] on button "Back" at bounding box center [253, 60] width 74 height 15
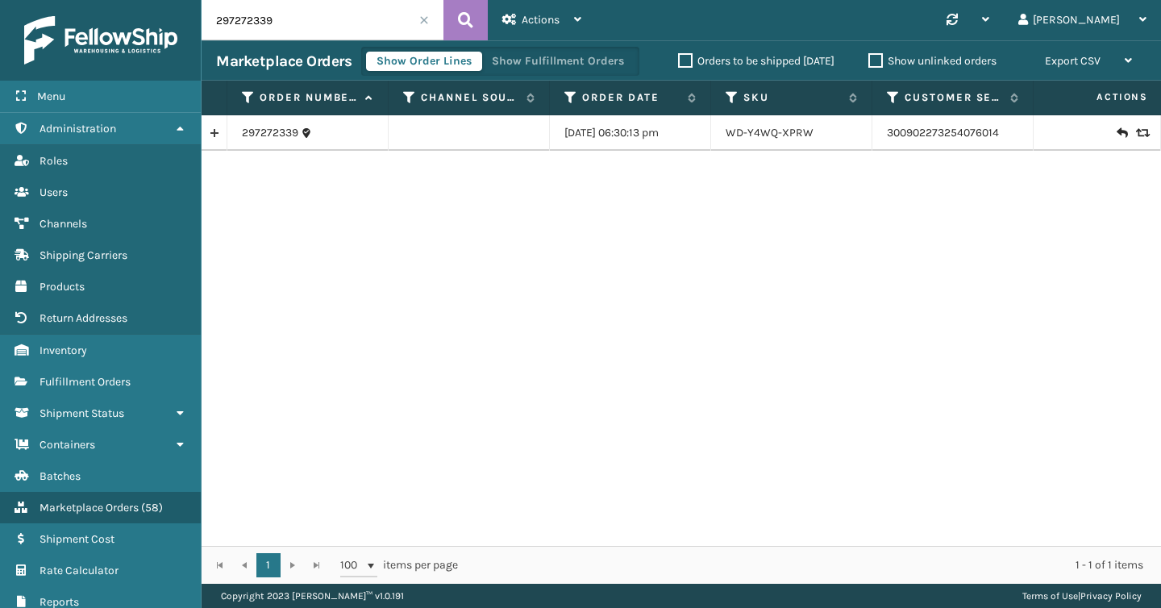
click at [248, 16] on input "297272339" at bounding box center [323, 20] width 242 height 40
paste input "341368"
type input "297341368"
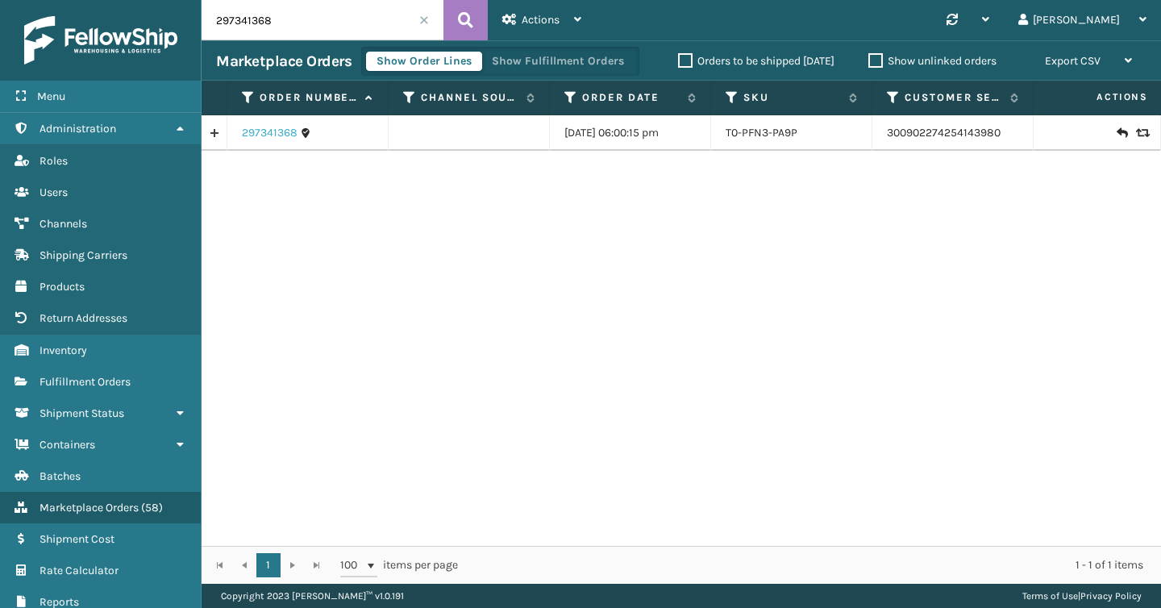
click at [273, 130] on link "297341368" at bounding box center [270, 133] width 56 height 16
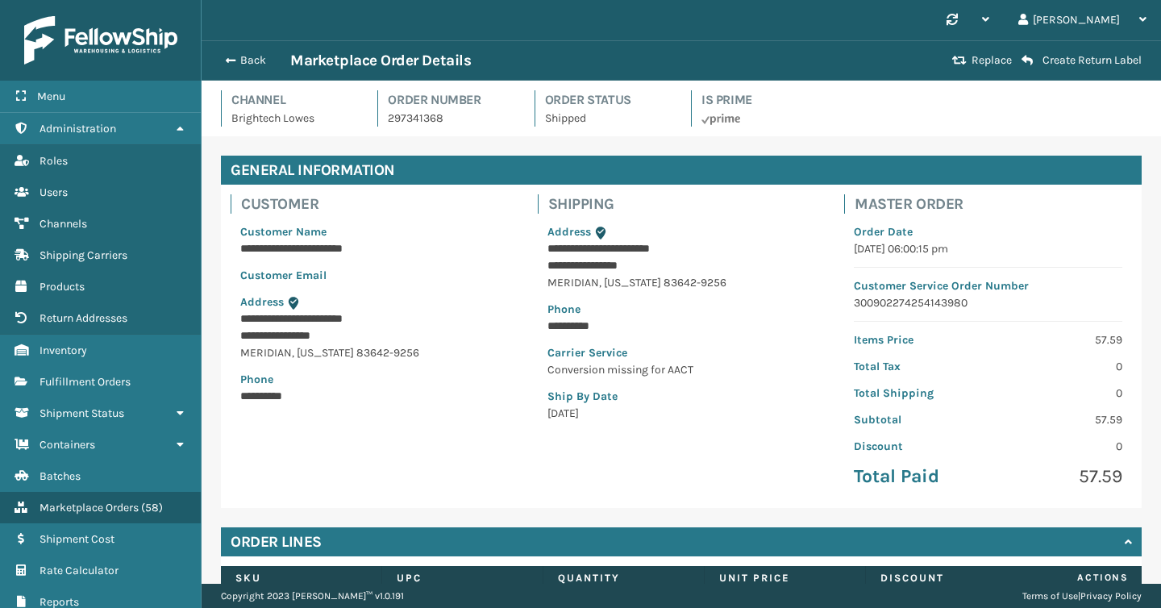
scroll to position [159, 0]
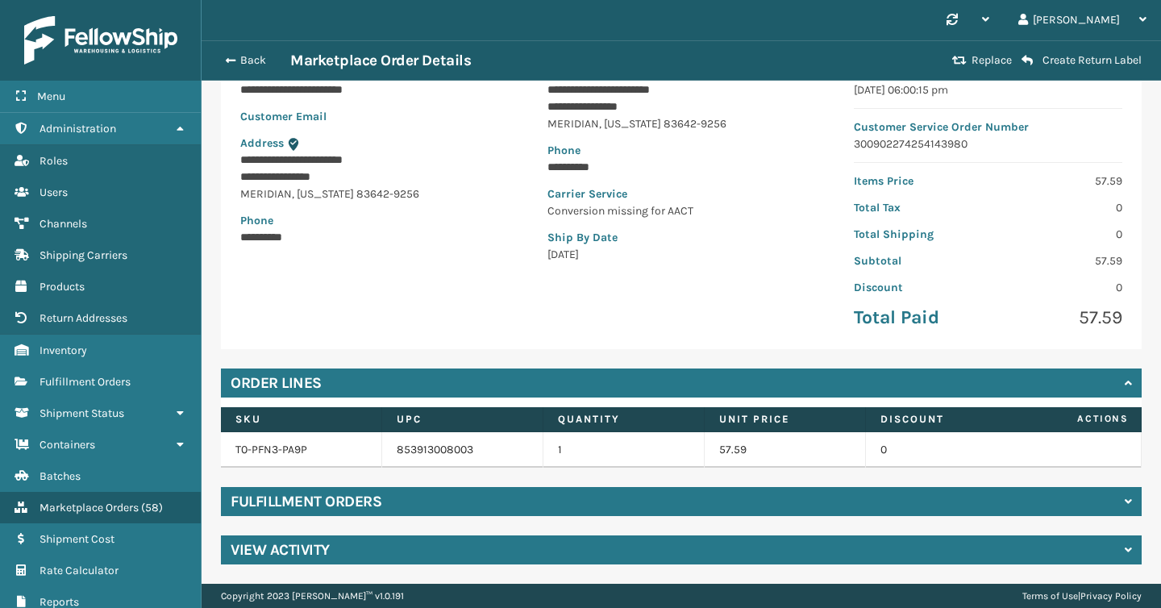
click at [428, 509] on div "Fulfillment Orders" at bounding box center [681, 501] width 921 height 29
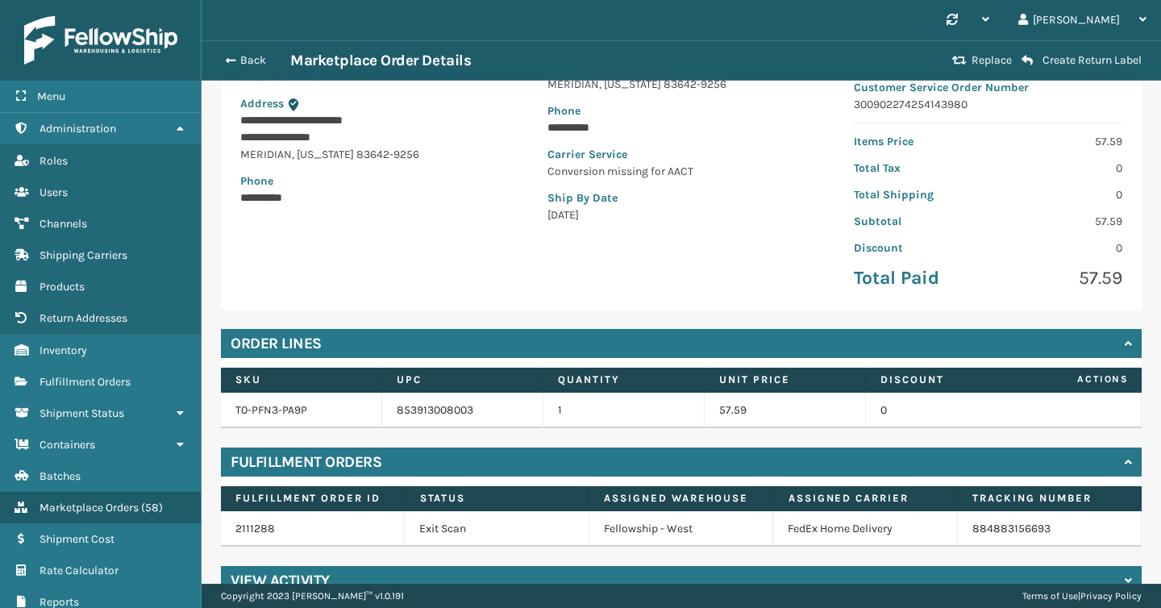
scroll to position [229, 0]
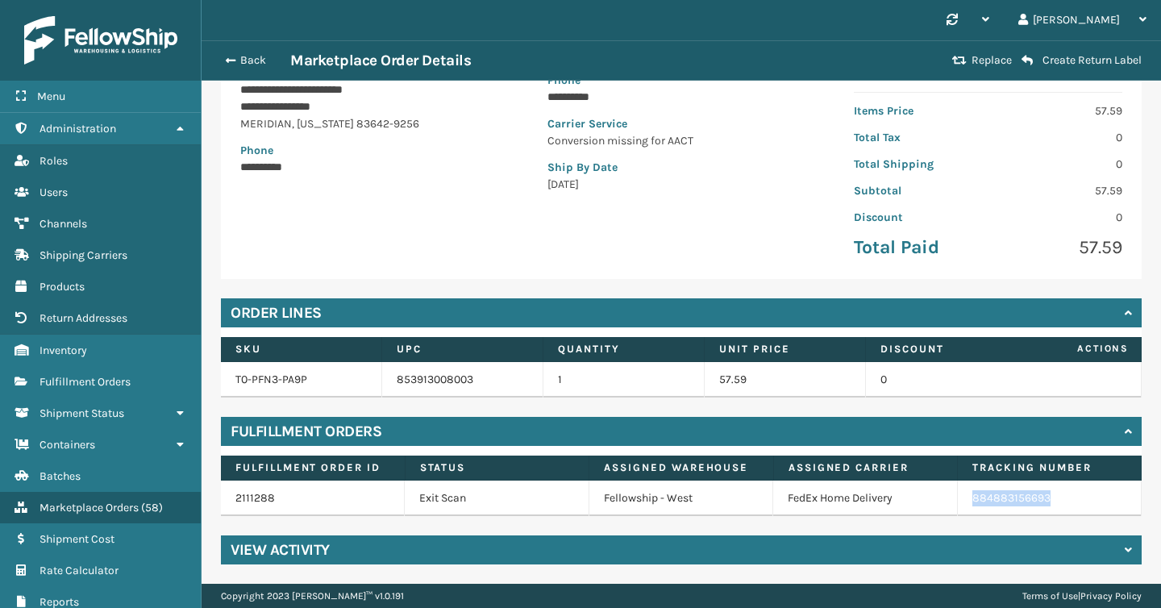
copy link "884883156693"
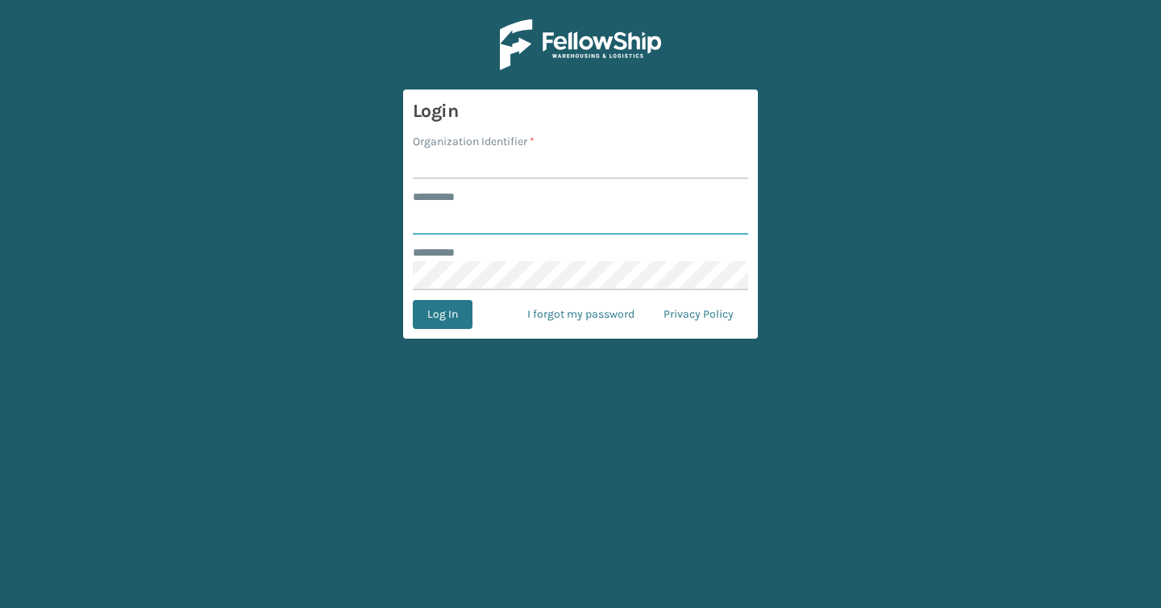
type input "*******"
click at [487, 165] on input "Organization Identifier *" at bounding box center [580, 164] width 335 height 29
type input "Brightech"
click at [452, 307] on button "Log In" at bounding box center [443, 314] width 60 height 29
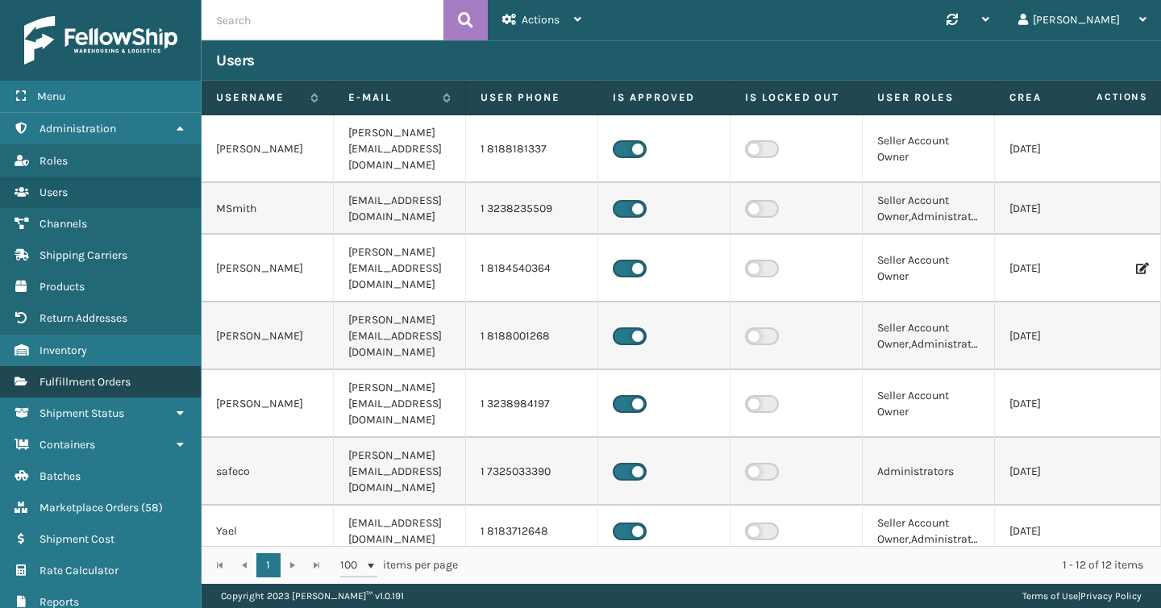
click at [129, 386] on link "Fulfillment Orders" at bounding box center [100, 381] width 201 height 31
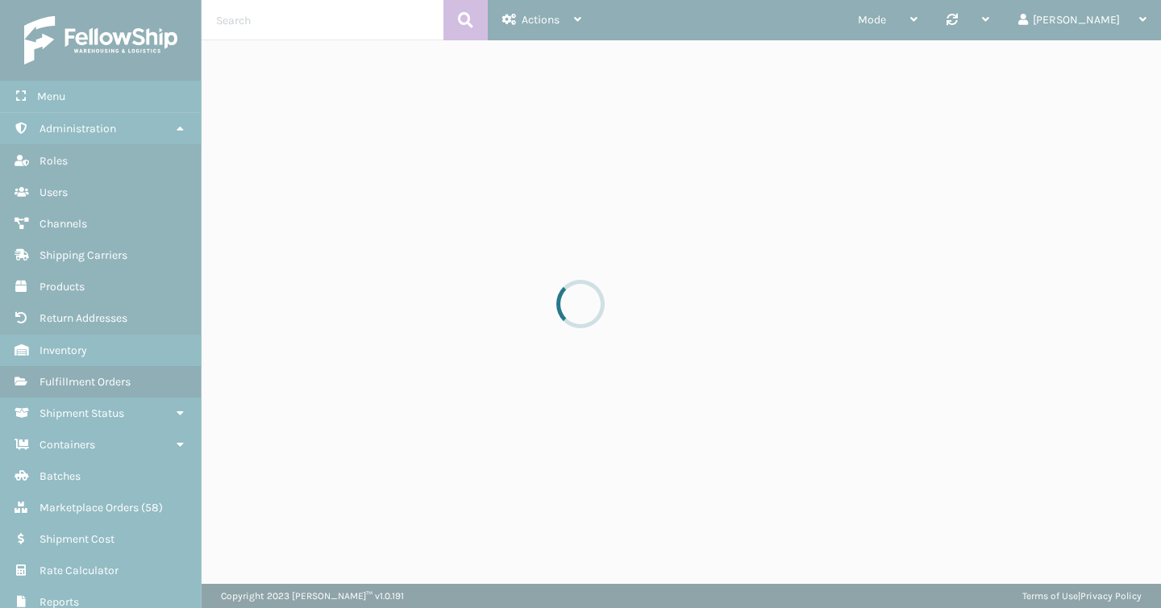
click at [297, 23] on div at bounding box center [580, 304] width 1161 height 608
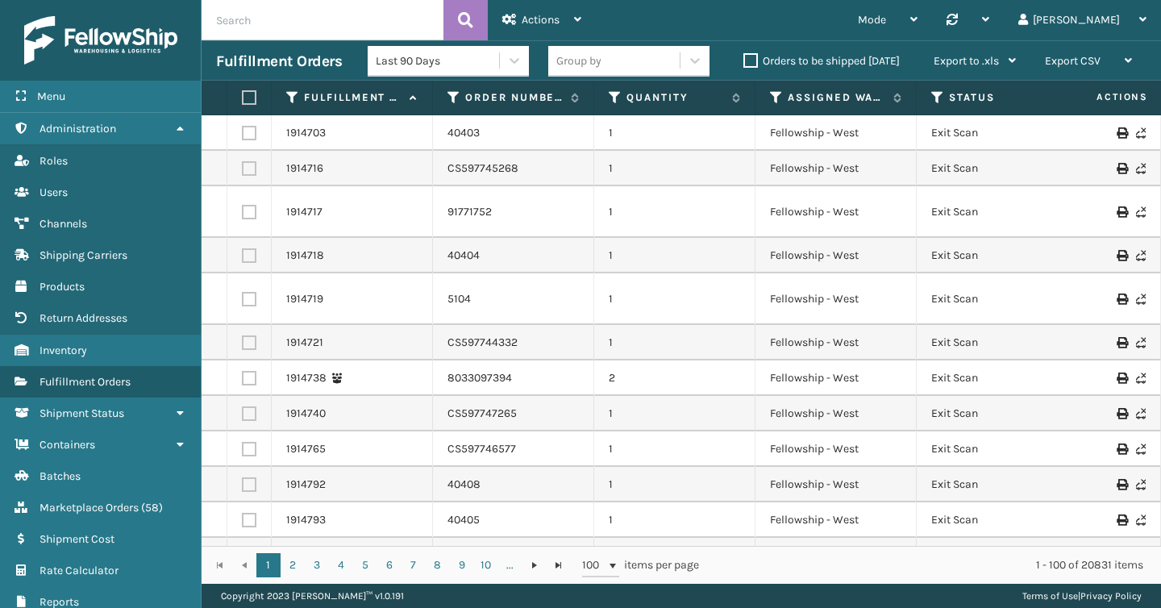
click at [292, 27] on input "text" at bounding box center [323, 20] width 242 height 40
paste input "39576515-000-001"
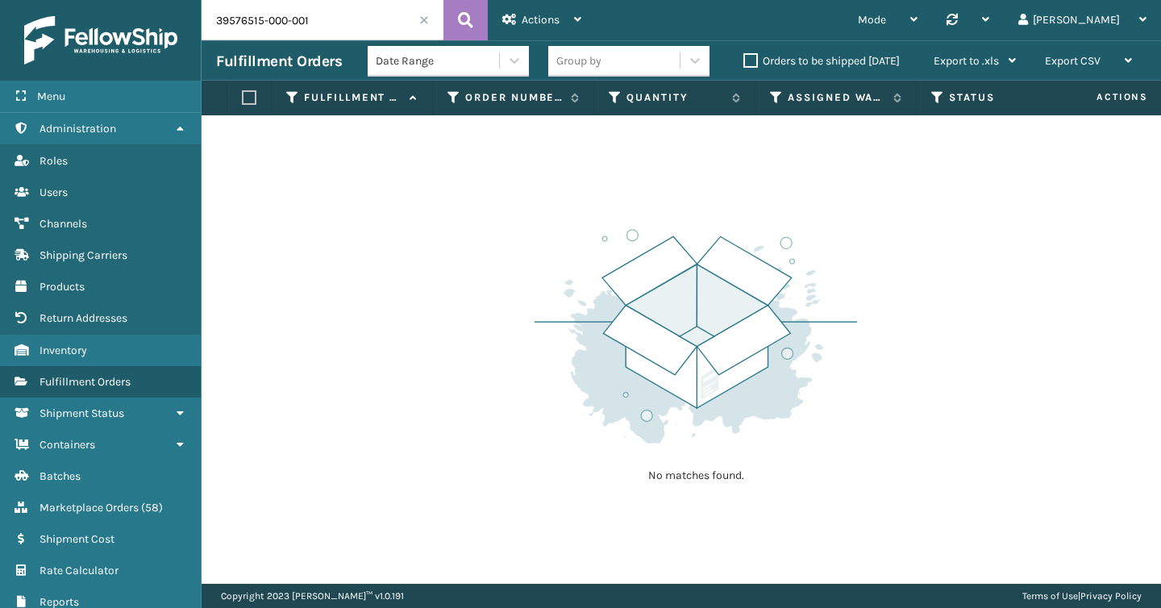
click at [327, 37] on input "39576515-000-001" at bounding box center [323, 20] width 242 height 40
paste input "577107108339421823"
type input "577107108339421823"
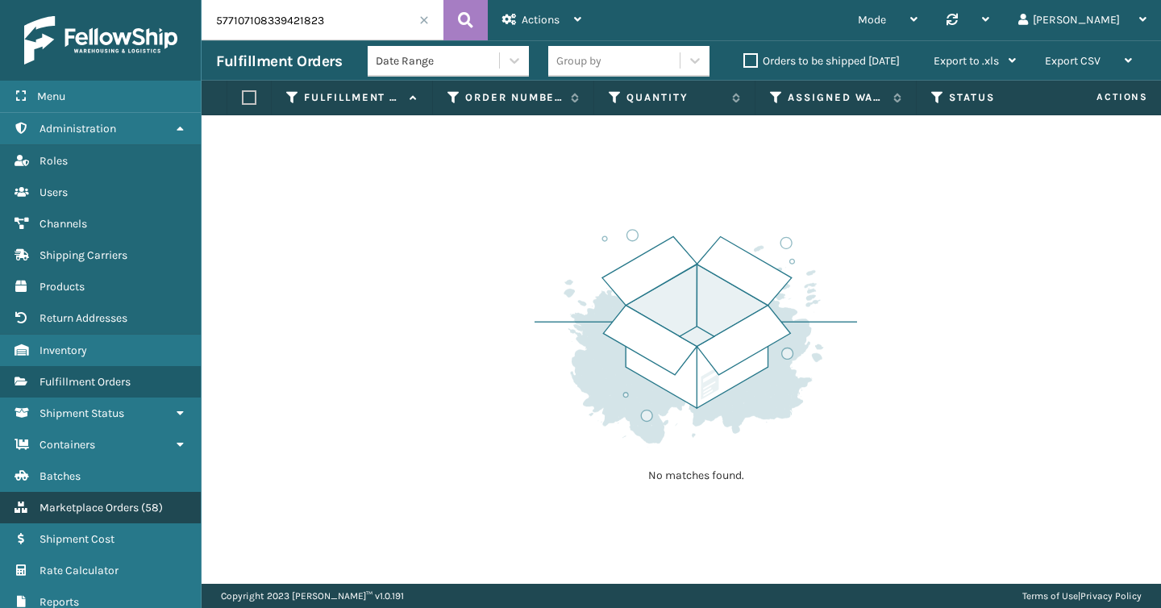
click at [104, 501] on span "Marketplace Orders" at bounding box center [89, 508] width 99 height 14
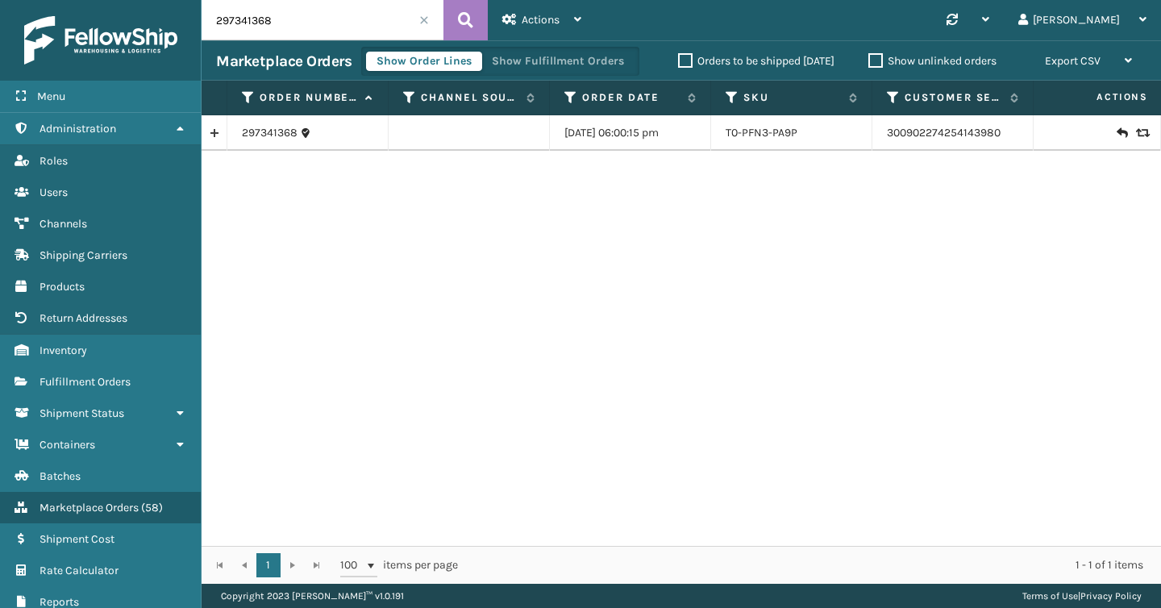
click at [315, 13] on input "297341368" at bounding box center [323, 20] width 242 height 40
paste input "577107108339421823"
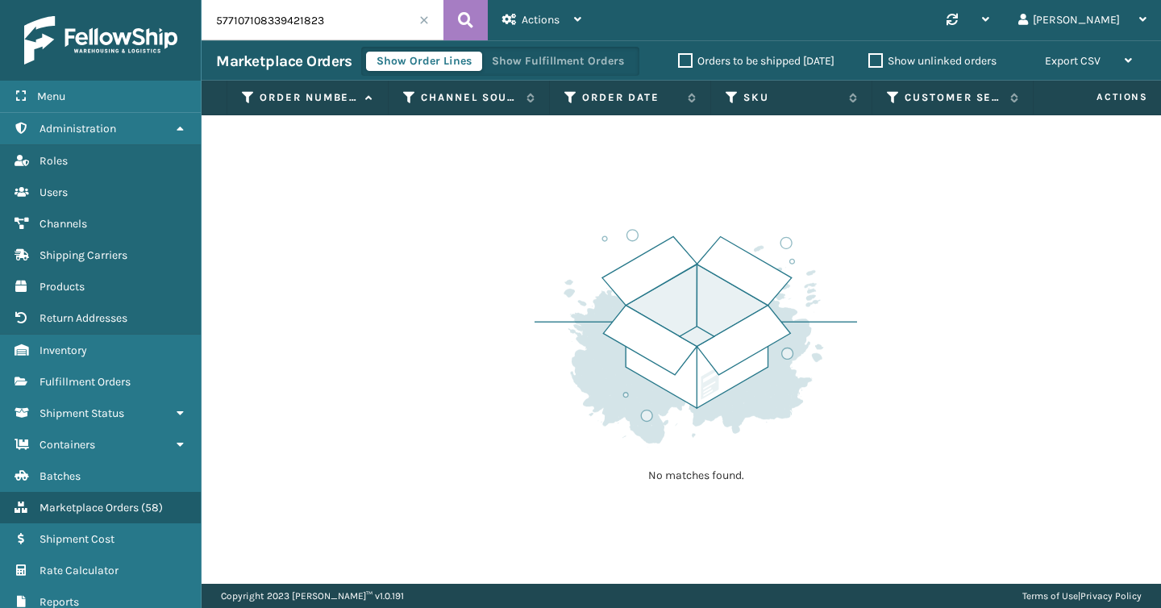
click at [364, 19] on input "577107108339421823" at bounding box center [323, 20] width 242 height 40
paste input "1537"
type input "1537"
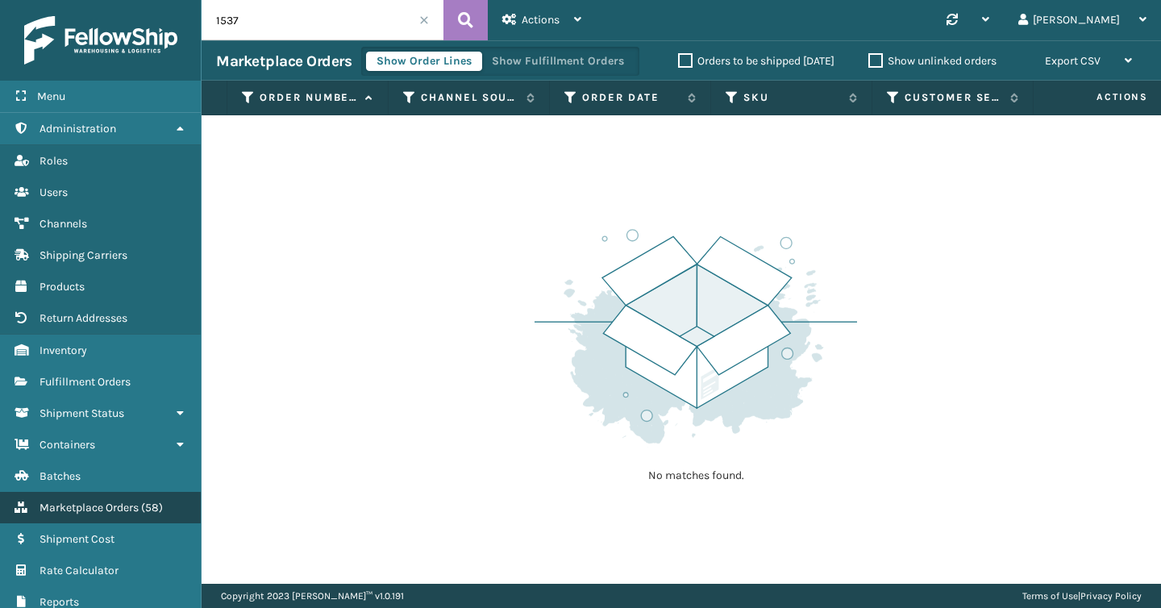
click at [102, 512] on link "Marketplace Orders ( 58 )" at bounding box center [100, 507] width 201 height 31
click at [426, 21] on span at bounding box center [424, 20] width 10 height 10
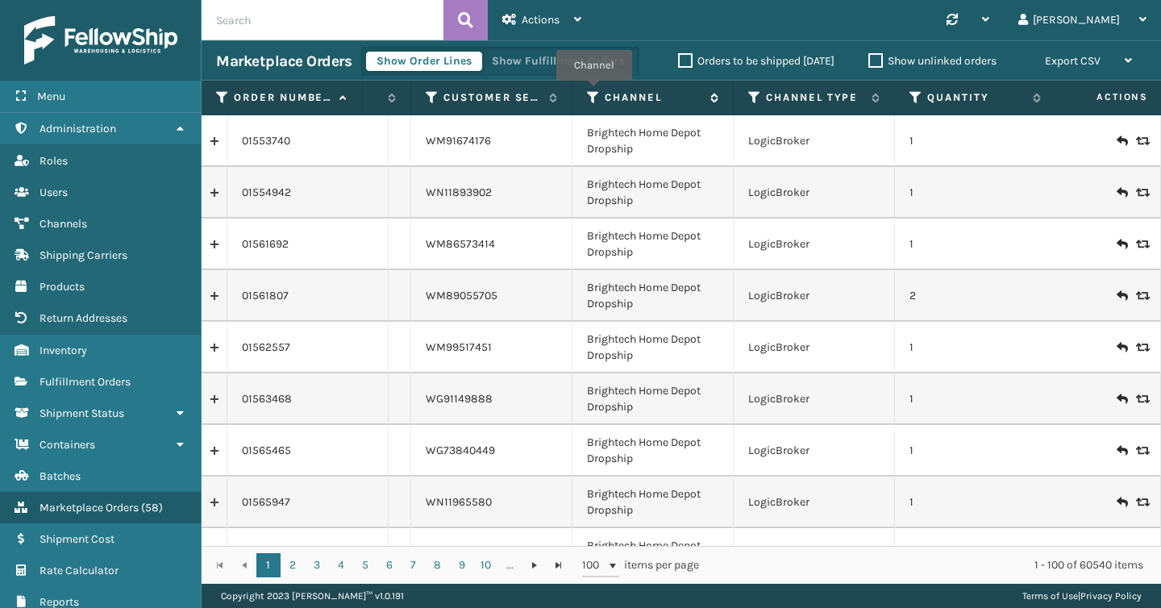
click at [594, 92] on icon at bounding box center [593, 97] width 13 height 15
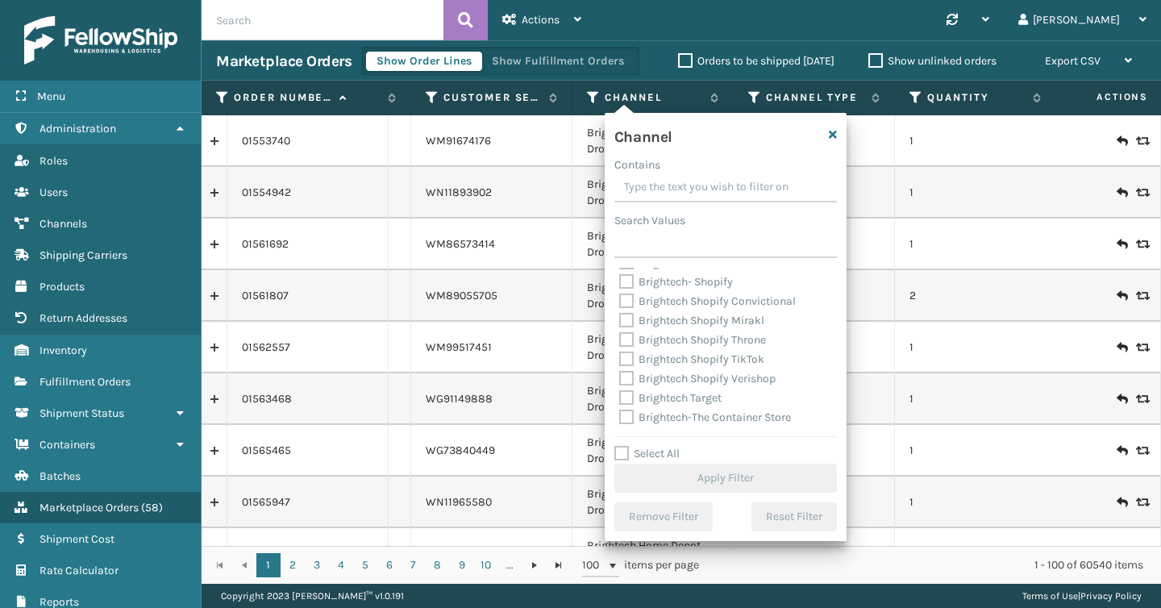
scroll to position [286, 0]
click at [631, 352] on label "Brightech Shopify TikTok" at bounding box center [691, 359] width 145 height 14
click at [620, 349] on input "Brightech Shopify TikTok" at bounding box center [619, 354] width 1 height 10
checkbox input "true"
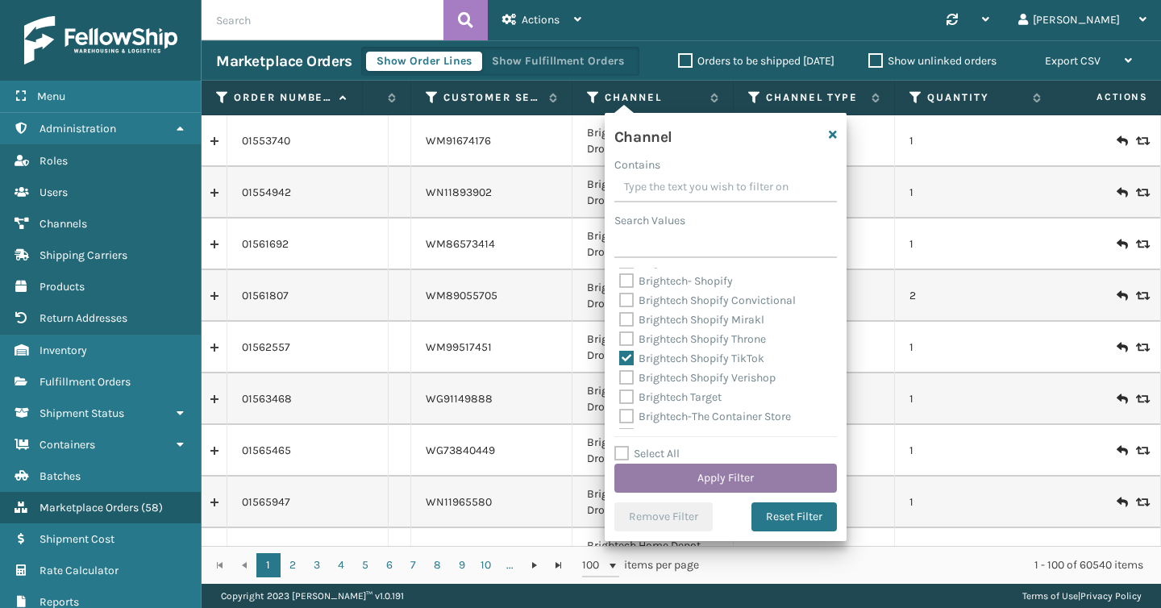
click at [760, 477] on button "Apply Filter" at bounding box center [725, 478] width 223 height 29
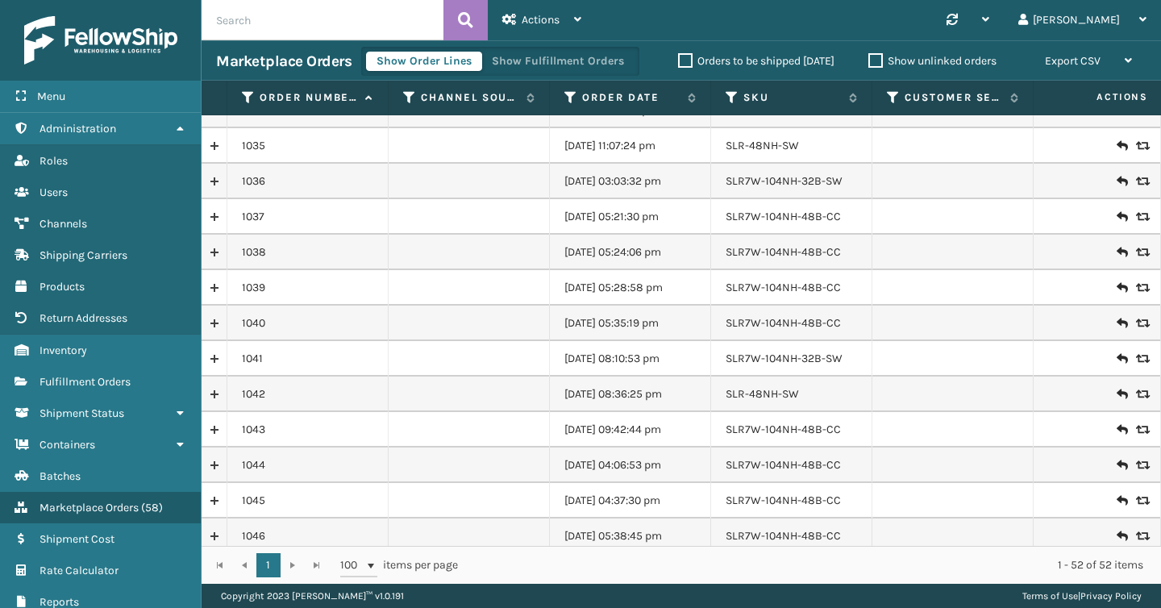
scroll to position [1414, 0]
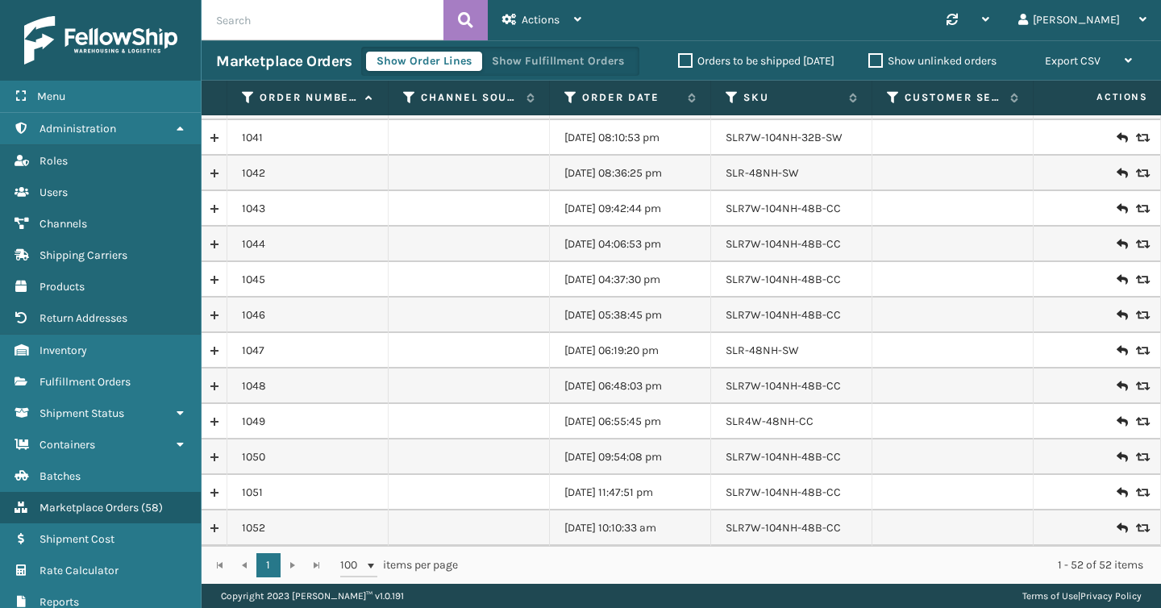
click at [319, 566] on div "1 1 100 items per page 1 - 52 of 52 items" at bounding box center [682, 565] width 960 height 38
click at [318, 566] on div "1 1 100 items per page 1 - 52 of 52 items" at bounding box center [682, 565] width 960 height 38
click at [315, 566] on div "1 1 100 items per page 1 - 52 of 52 items" at bounding box center [682, 565] width 960 height 38
click at [291, 566] on div "1 1 100 items per page 1 - 52 of 52 items" at bounding box center [682, 565] width 960 height 38
click at [359, 560] on span "100" at bounding box center [352, 565] width 24 height 16
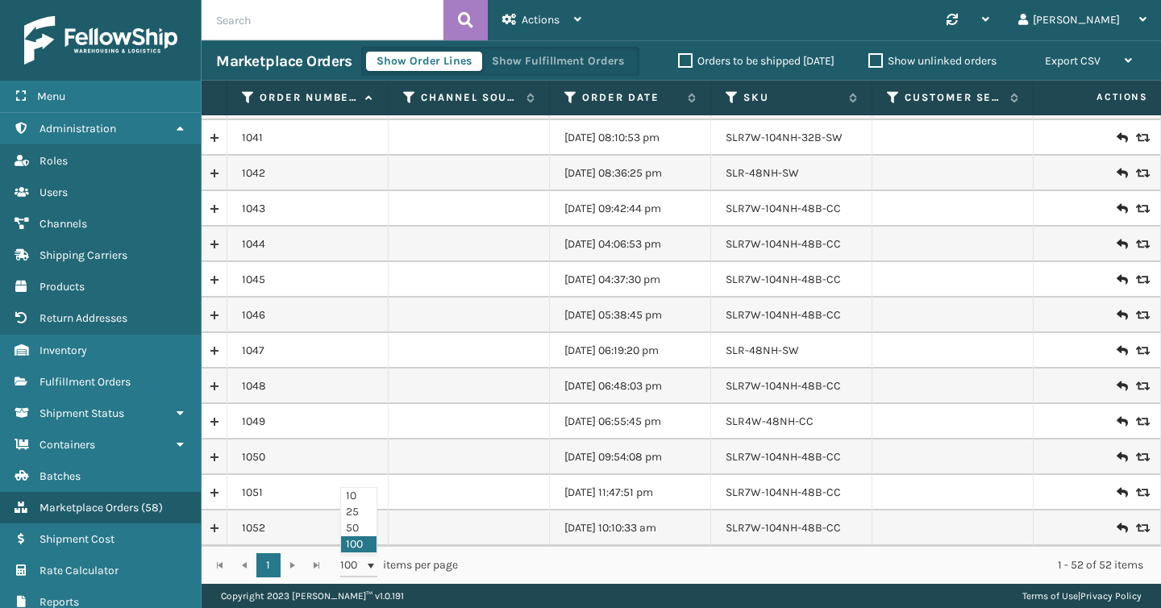
click at [361, 540] on li "100" at bounding box center [358, 544] width 35 height 16
click at [143, 377] on link "Fulfillment Orders" at bounding box center [100, 381] width 201 height 31
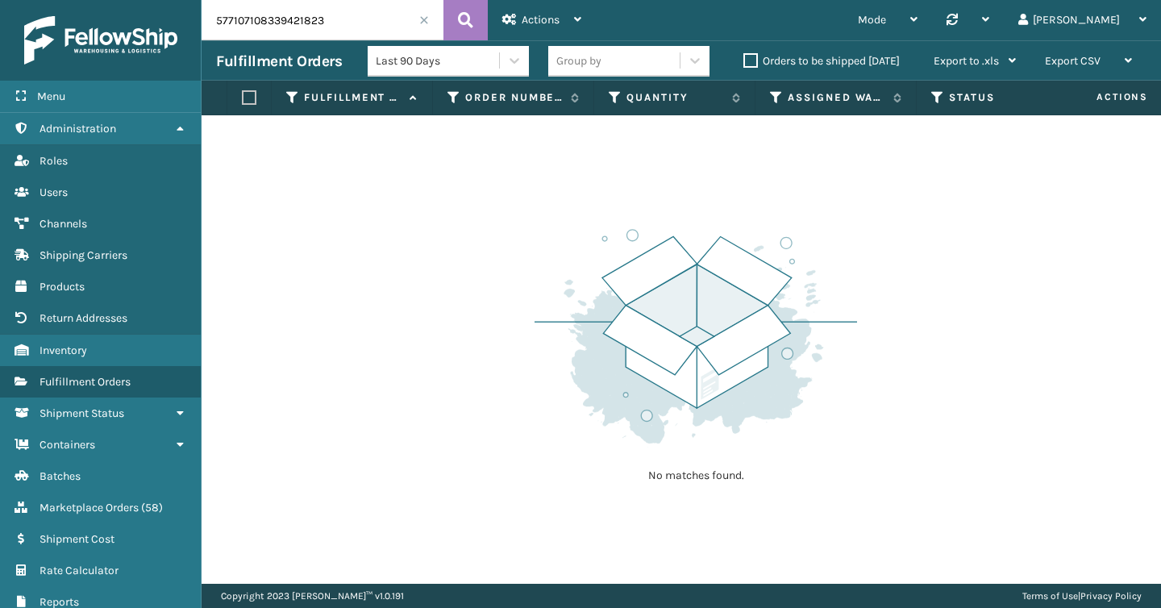
click at [429, 20] on input "577107108339421823" at bounding box center [323, 20] width 242 height 40
click at [424, 20] on span at bounding box center [424, 20] width 10 height 10
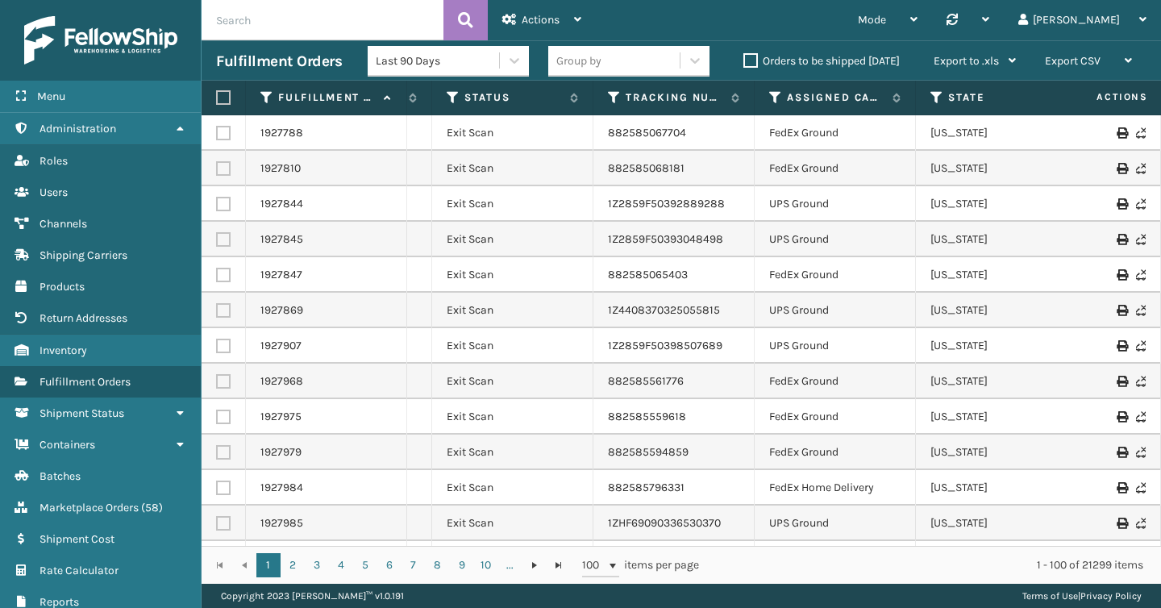
scroll to position [0, 564]
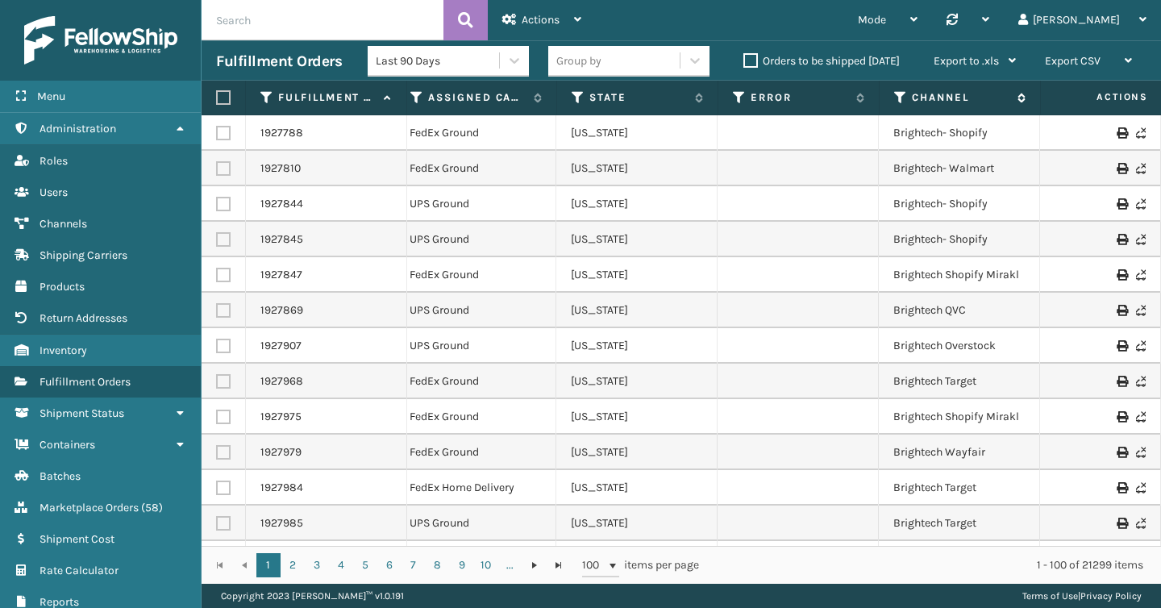
click at [906, 98] on icon at bounding box center [900, 97] width 13 height 15
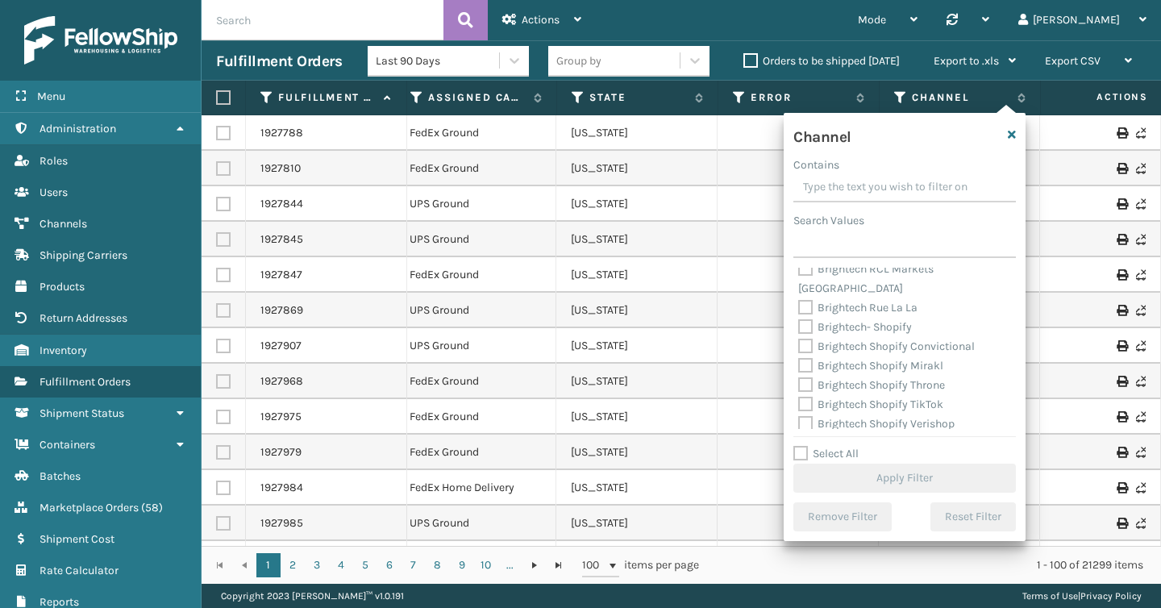
click at [805, 398] on label "Brightech Shopify TikTok" at bounding box center [870, 405] width 145 height 14
click at [799, 395] on input "Brightech Shopify TikTok" at bounding box center [798, 400] width 1 height 10
checkbox input "true"
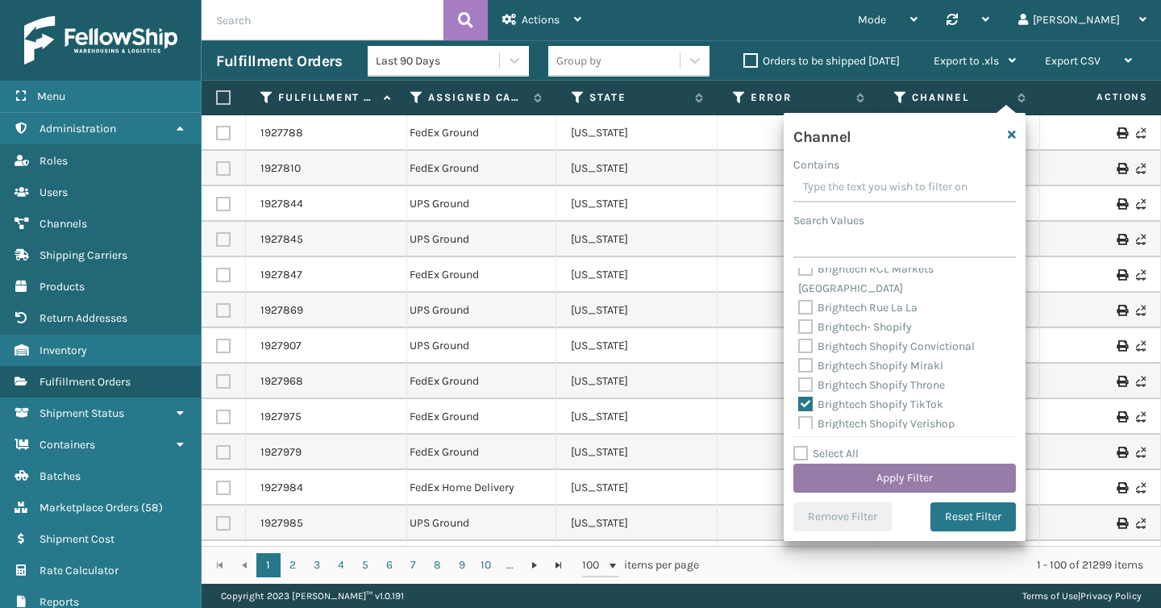
click at [951, 481] on button "Apply Filter" at bounding box center [904, 478] width 223 height 29
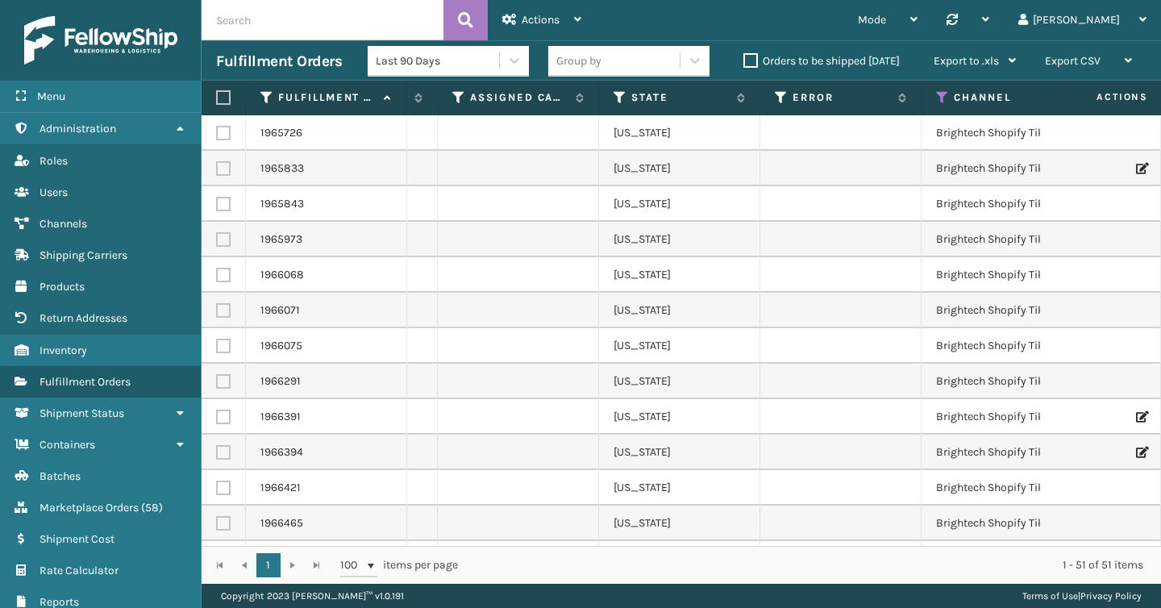
scroll to position [0, 822]
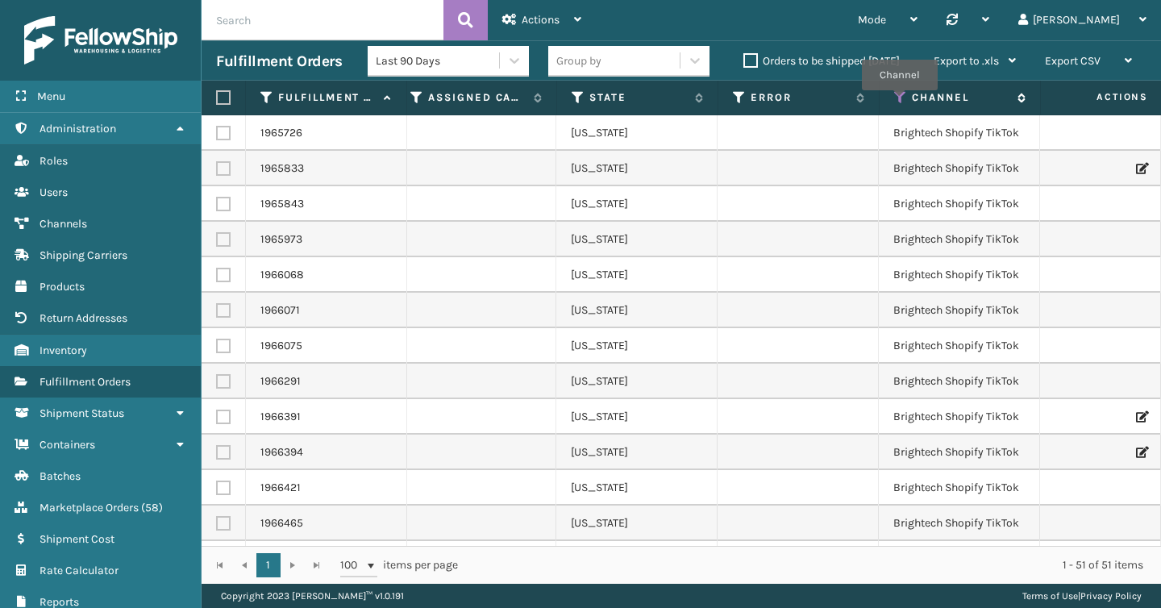
click at [899, 102] on icon at bounding box center [900, 97] width 13 height 15
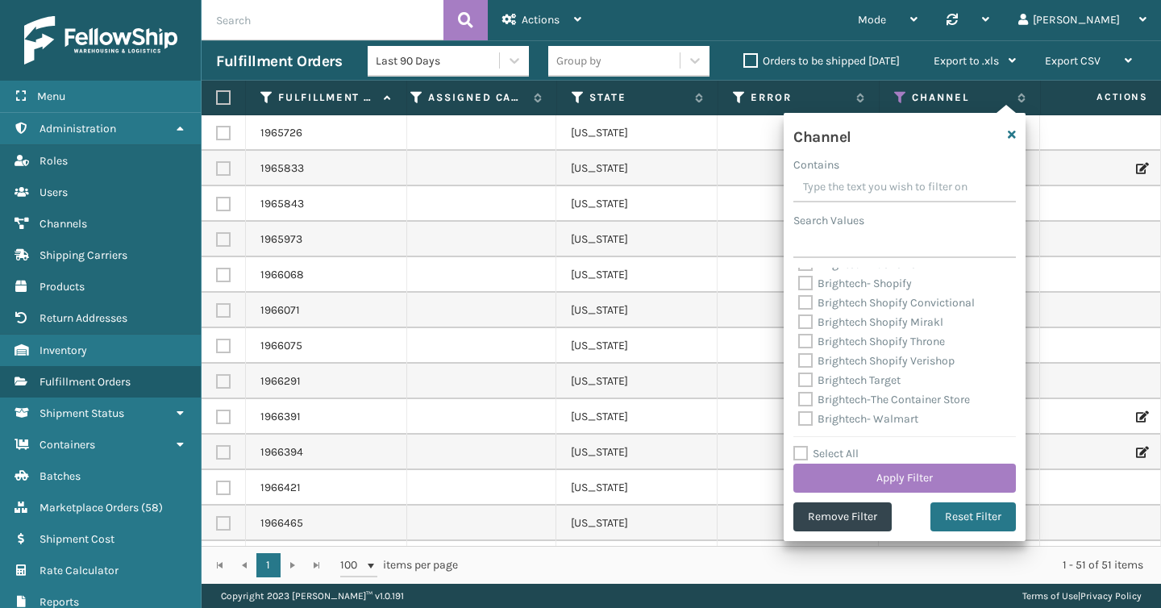
scroll to position [0, 0]
click at [805, 284] on label "Brightech Shopify TikTok" at bounding box center [870, 277] width 145 height 14
click at [799, 278] on input "Brightech Shopify TikTok" at bounding box center [798, 273] width 1 height 10
checkbox input "false"
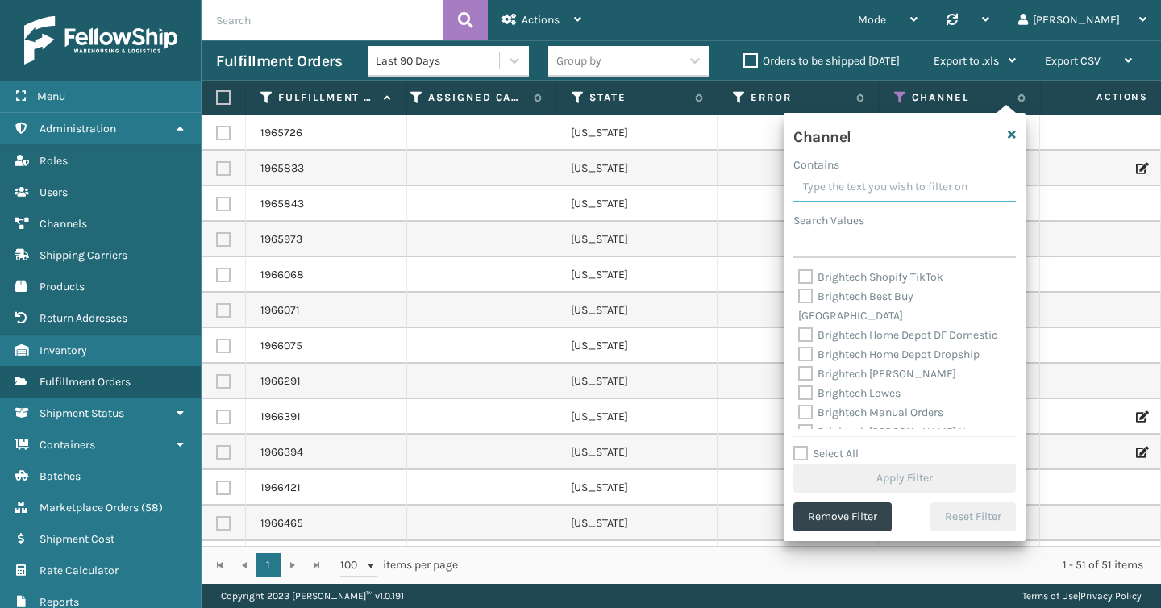
click at [839, 190] on input "Contains" at bounding box center [904, 187] width 223 height 29
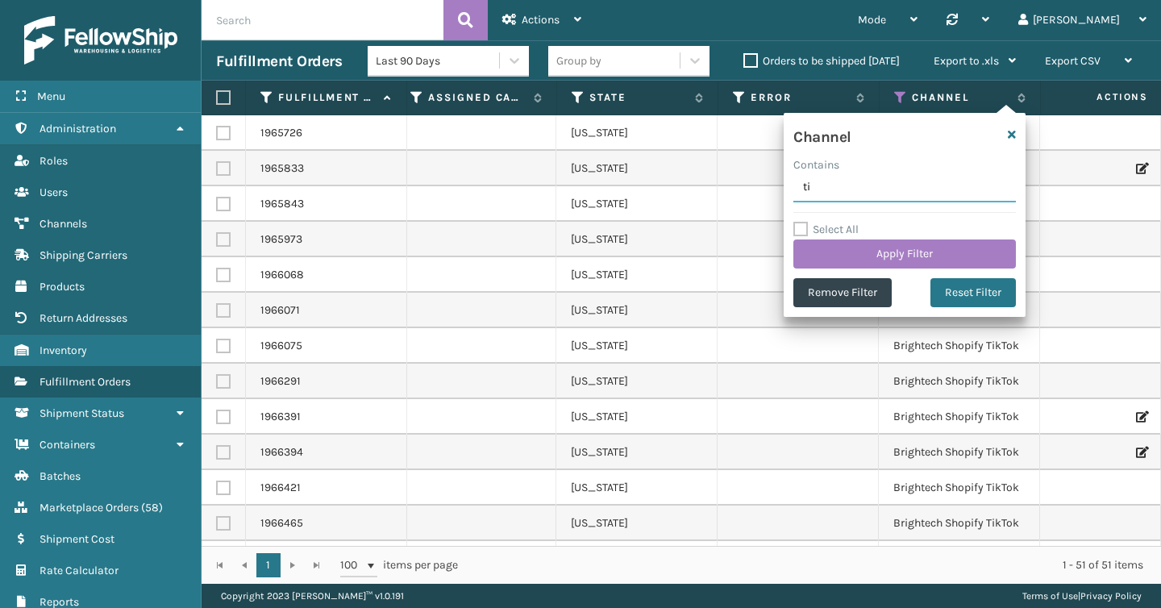
type input "tik"
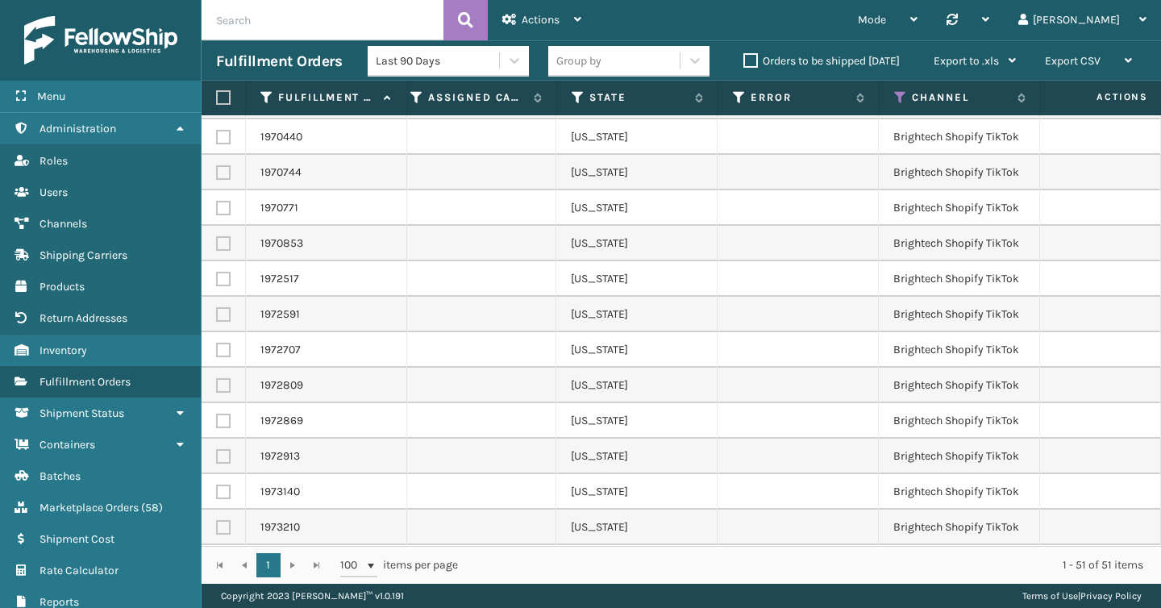
scroll to position [1379, 844]
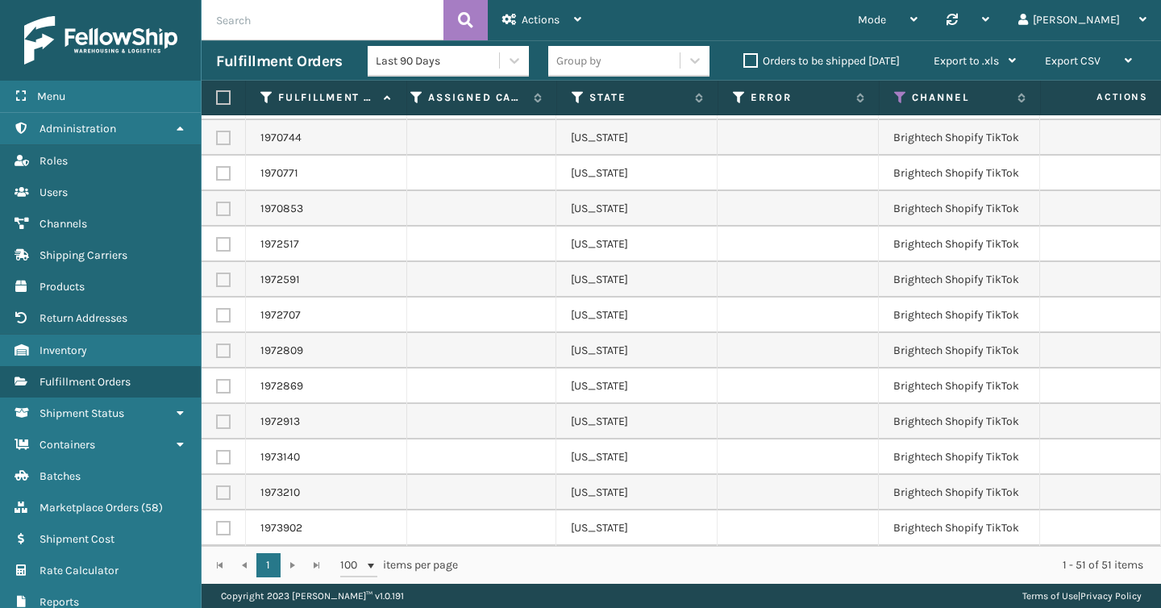
click at [289, 39] on input "text" at bounding box center [323, 20] width 242 height 40
paste input "6660337609_1-A"
type input "6660337609_1-A"
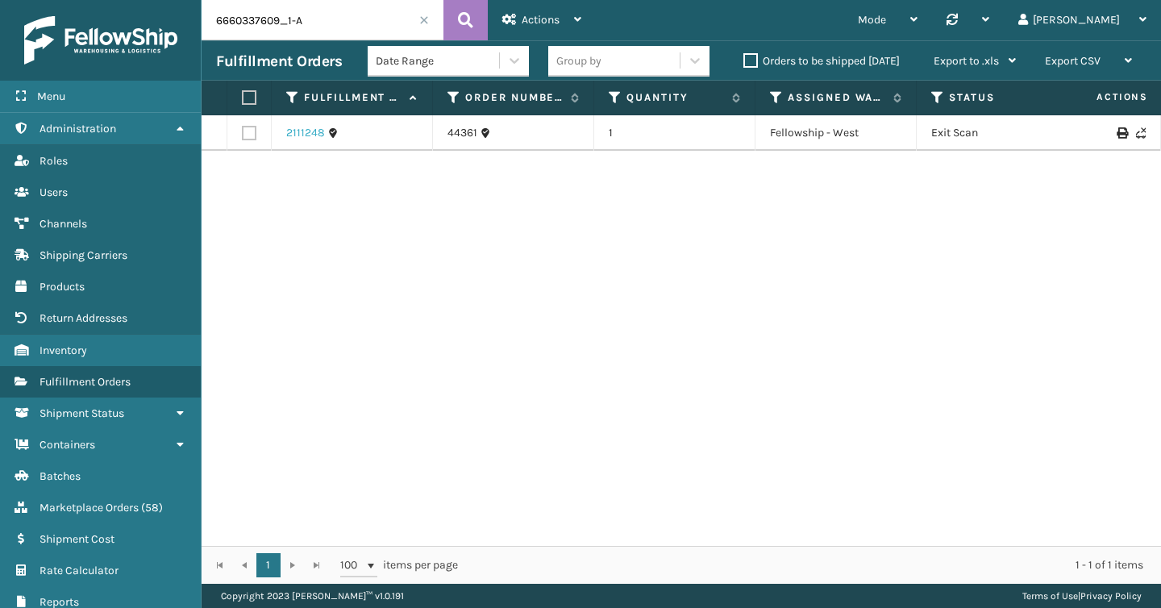
click at [302, 131] on link "2111248" at bounding box center [305, 133] width 39 height 16
